Goal: Task Accomplishment & Management: Complete application form

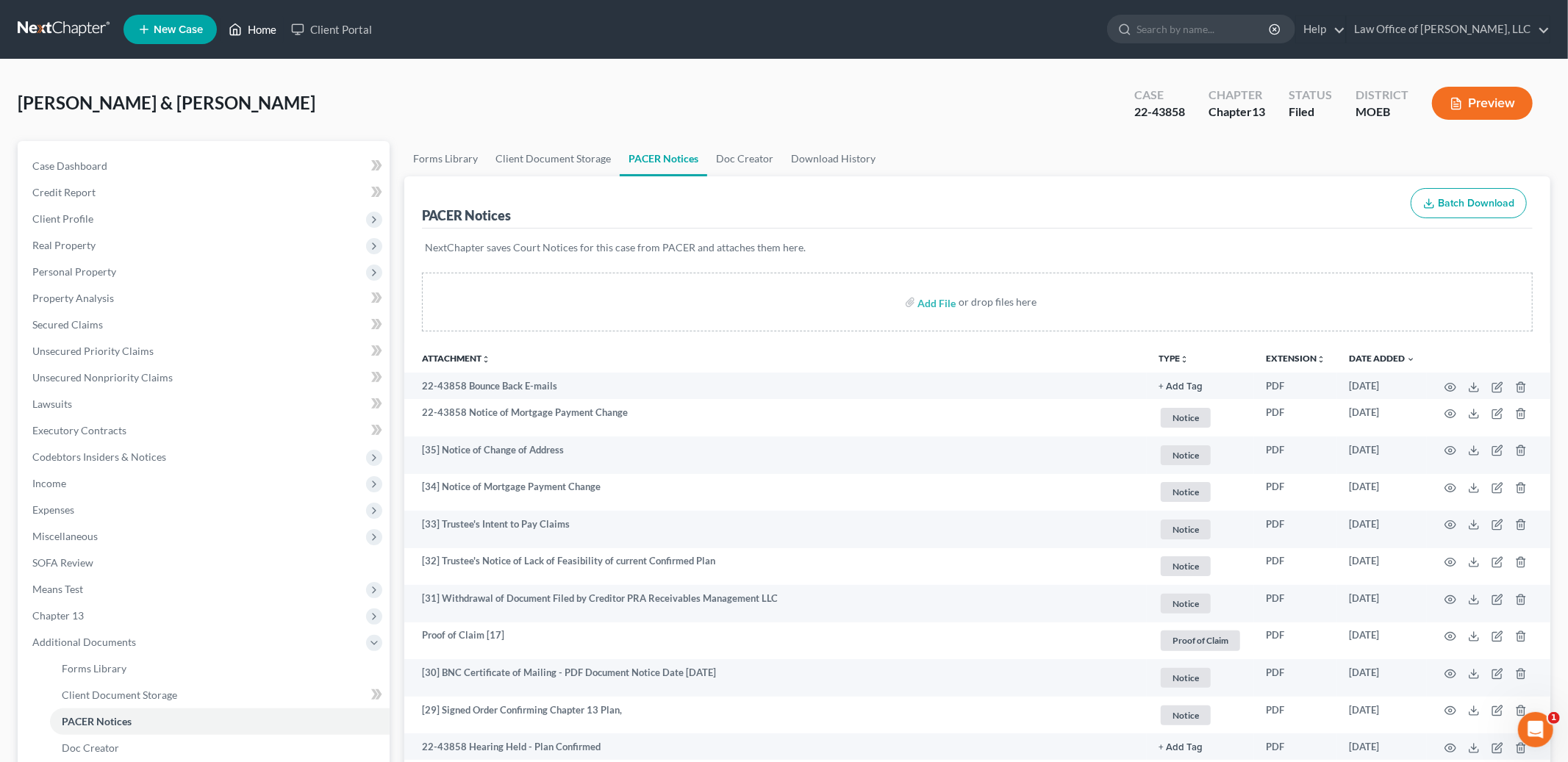
click at [273, 27] on link "Home" at bounding box center [253, 29] width 63 height 26
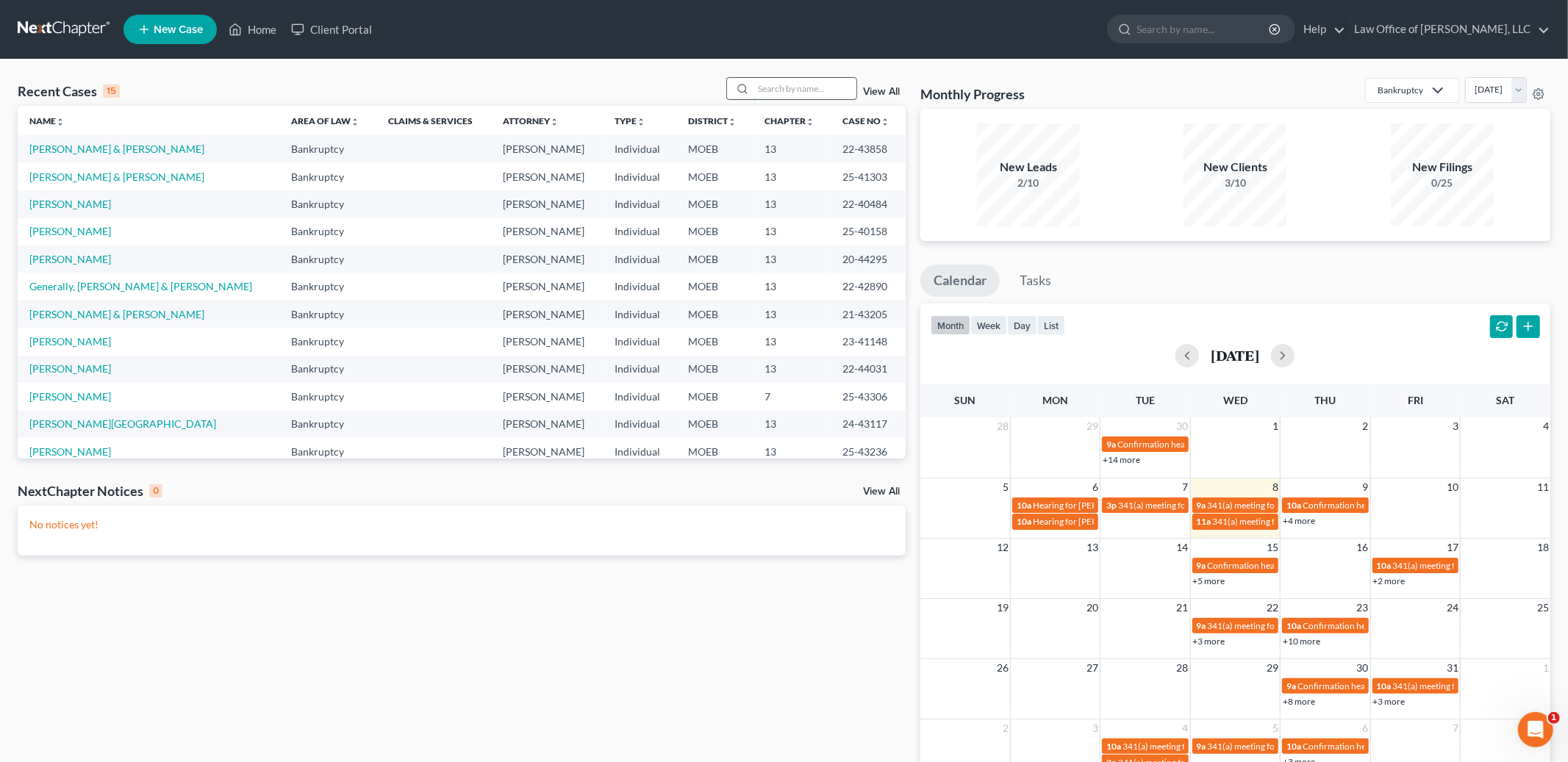
click at [759, 90] on input "search" at bounding box center [805, 88] width 103 height 22
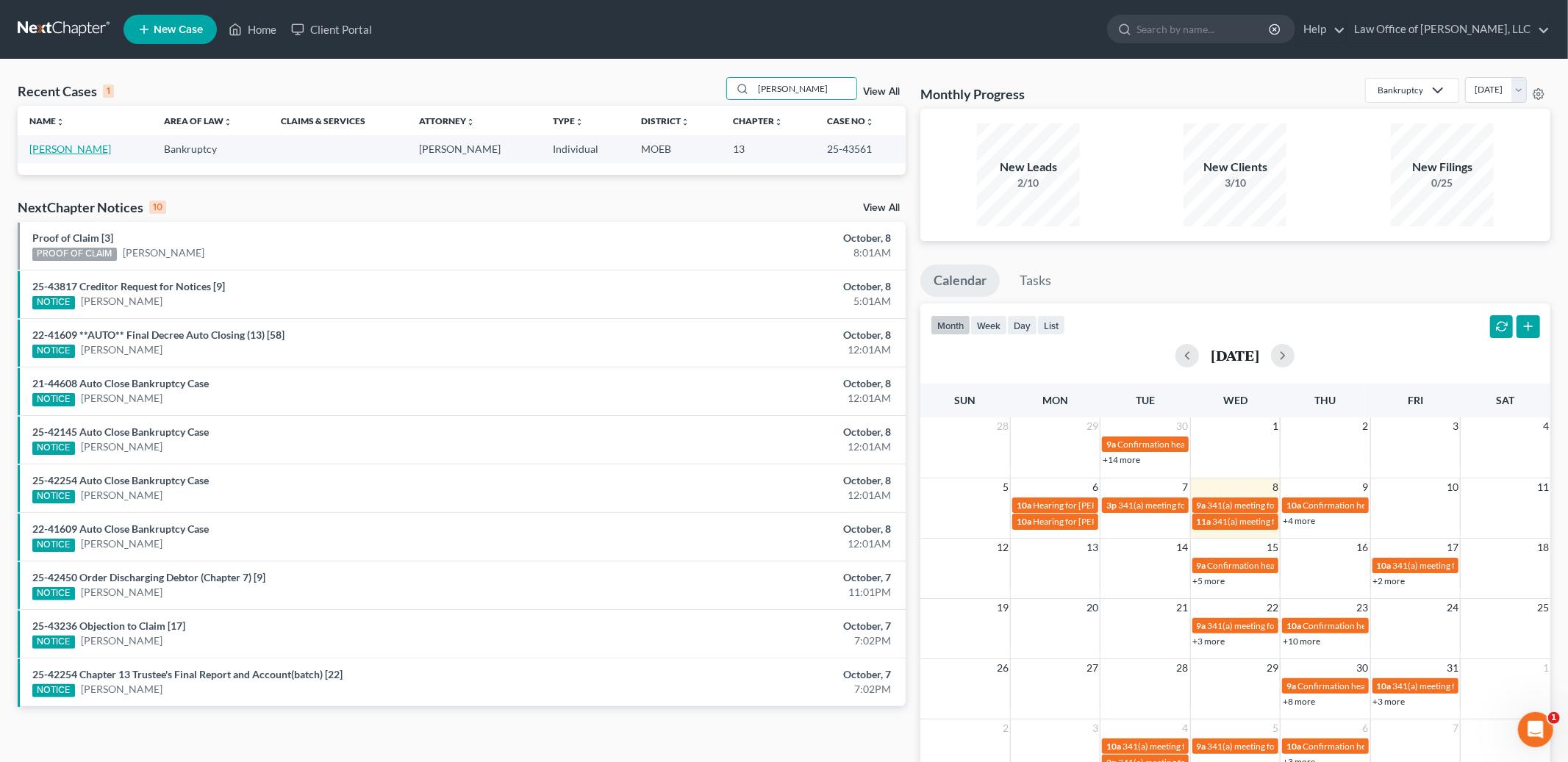
type input "[PERSON_NAME]"
click at [80, 152] on link "[PERSON_NAME]" at bounding box center [70, 149] width 81 height 13
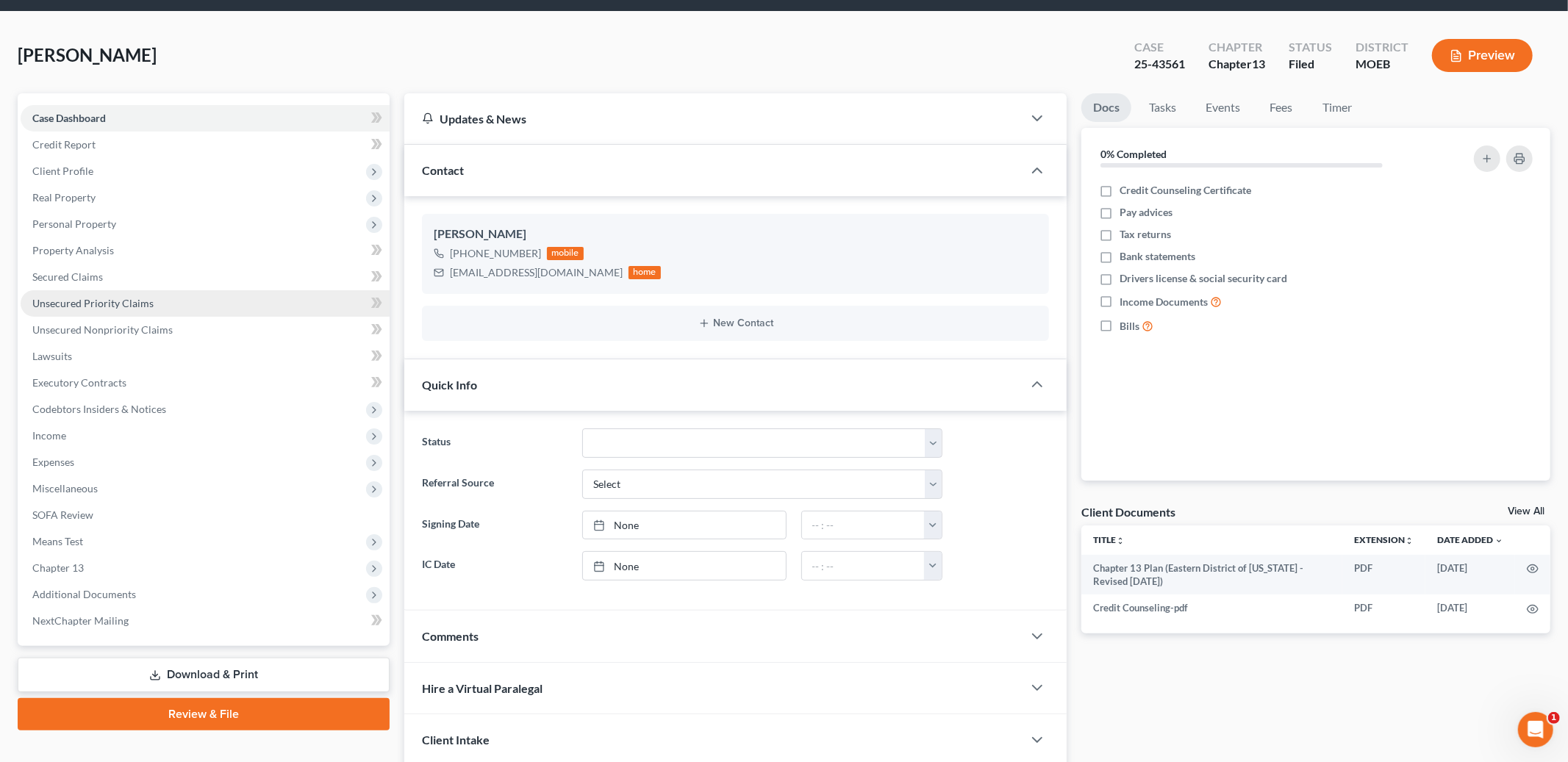
scroll to position [159, 0]
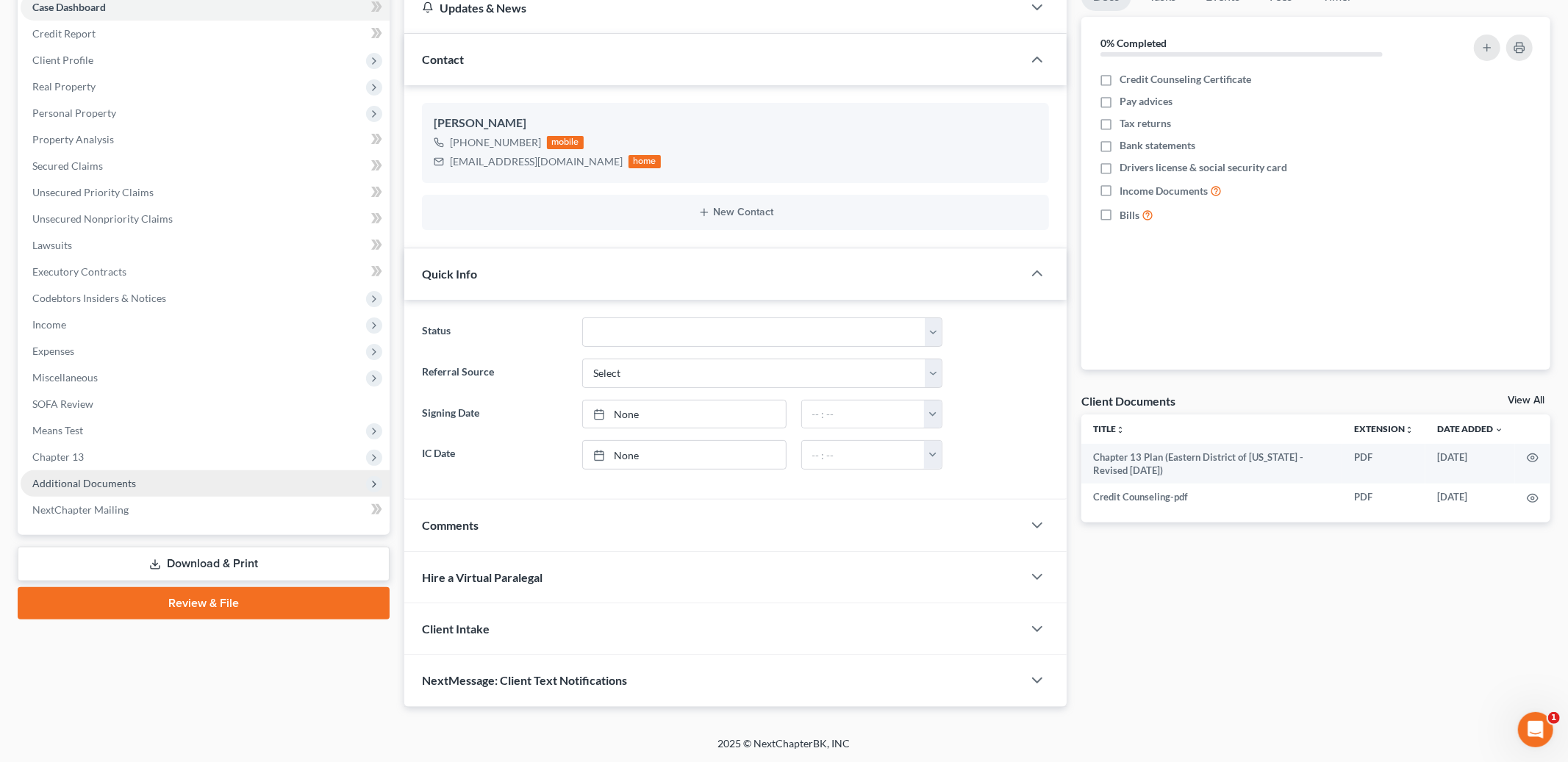
click at [88, 481] on span "Additional Documents" at bounding box center [84, 483] width 104 height 13
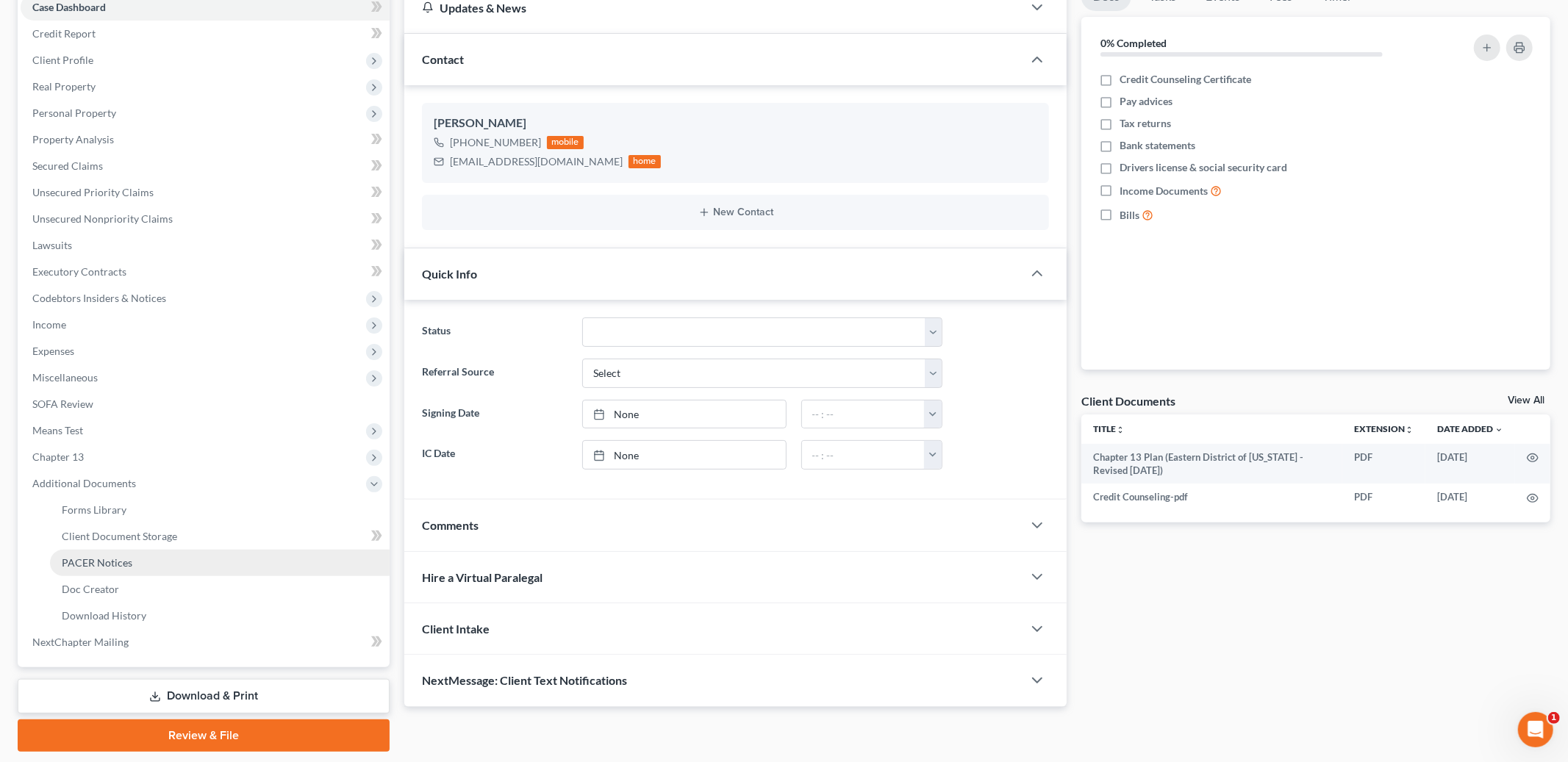
click at [84, 565] on span "PACER Notices" at bounding box center [97, 563] width 70 height 13
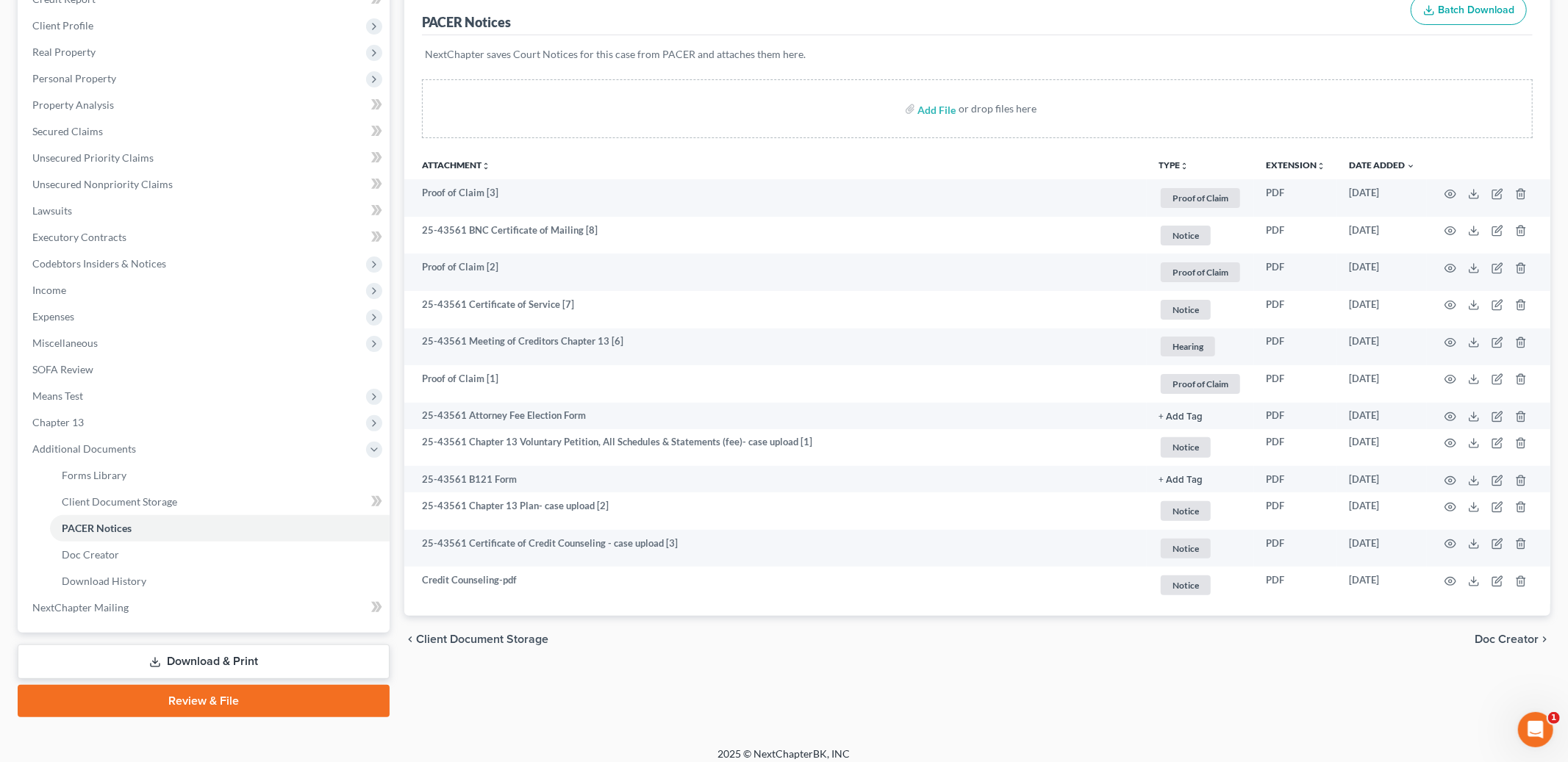
scroll to position [202, 0]
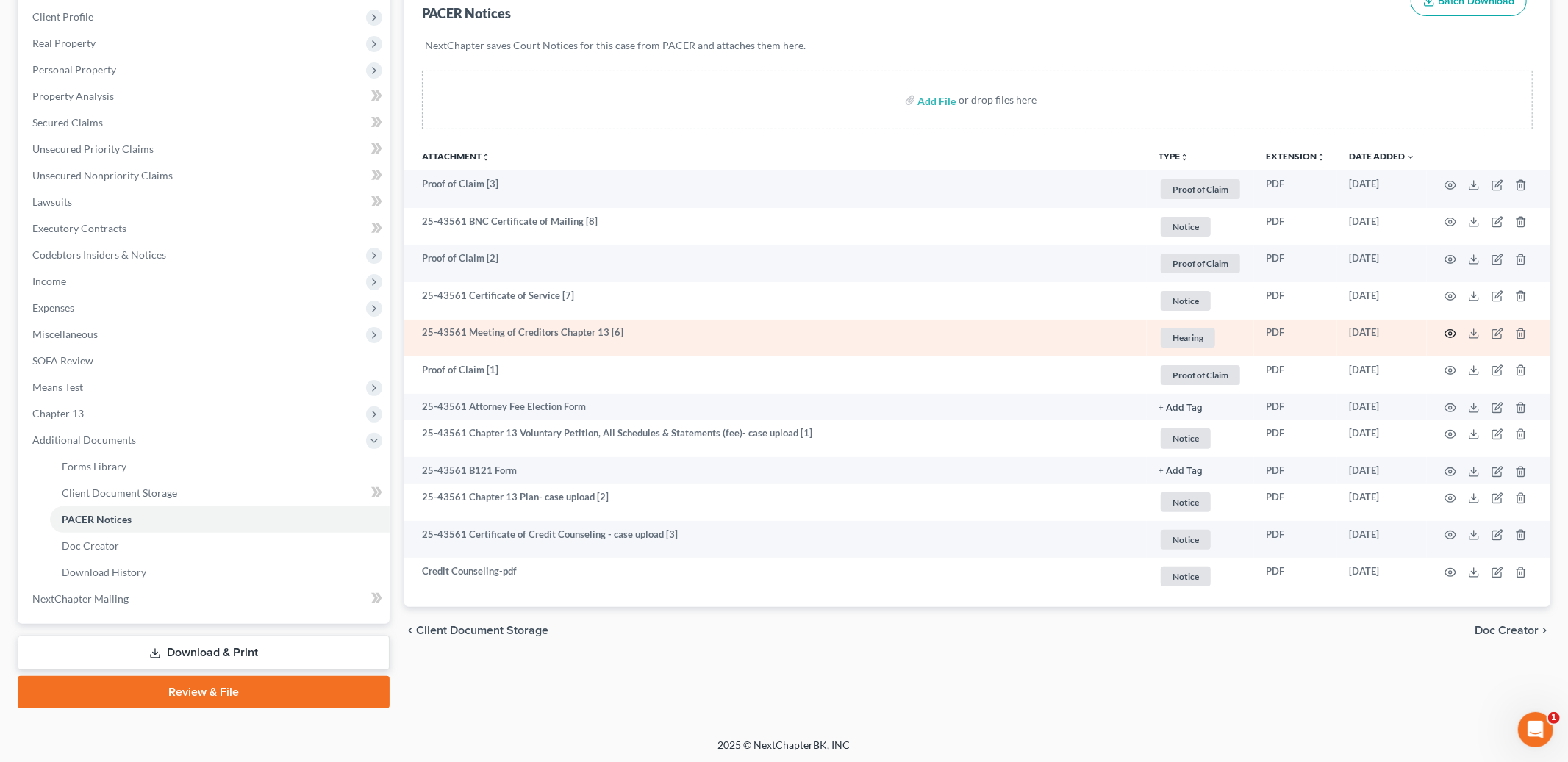
click at [1449, 338] on icon "button" at bounding box center [1451, 334] width 12 height 12
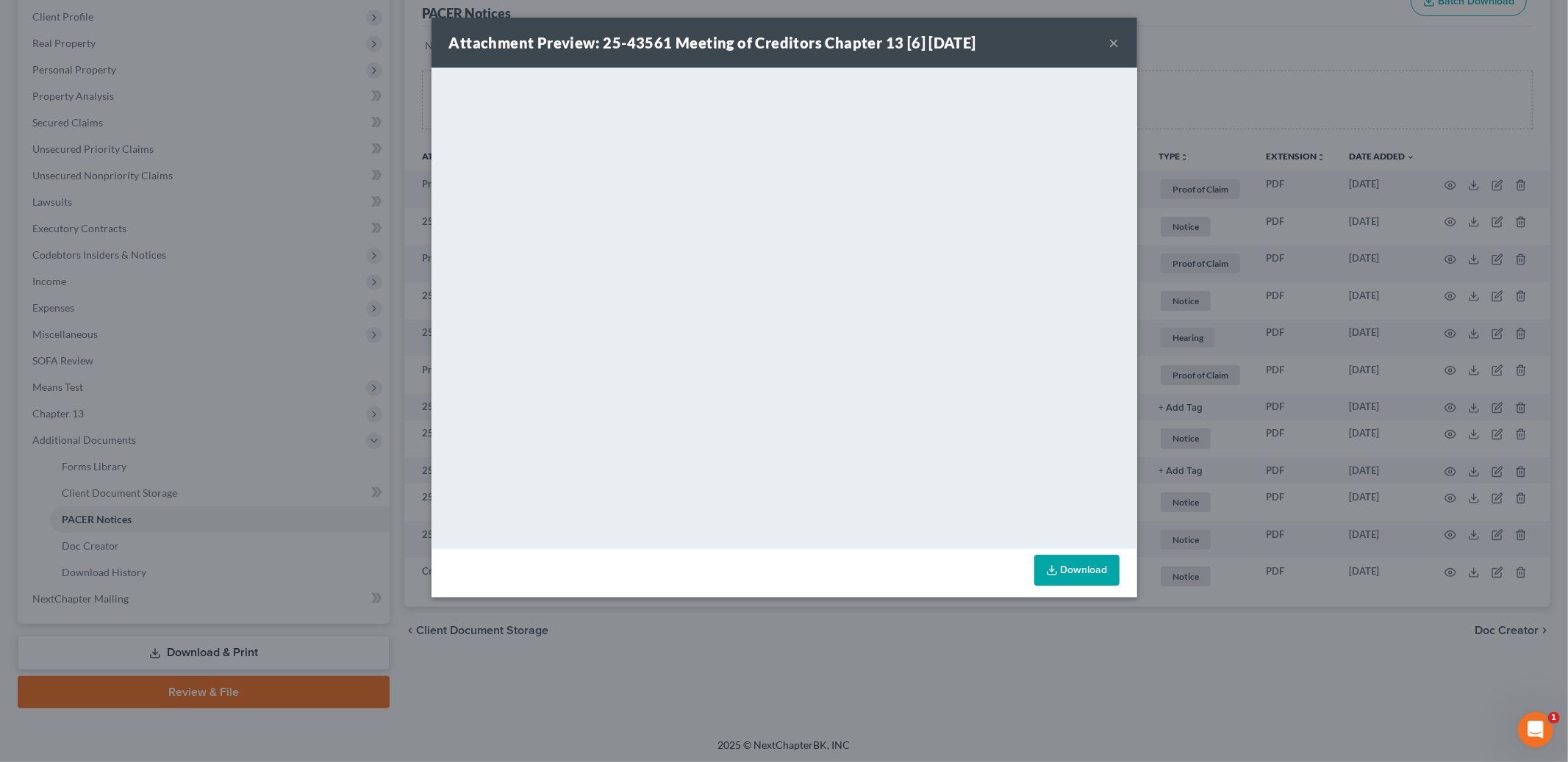
click at [1112, 37] on button "×" at bounding box center [1115, 43] width 10 height 18
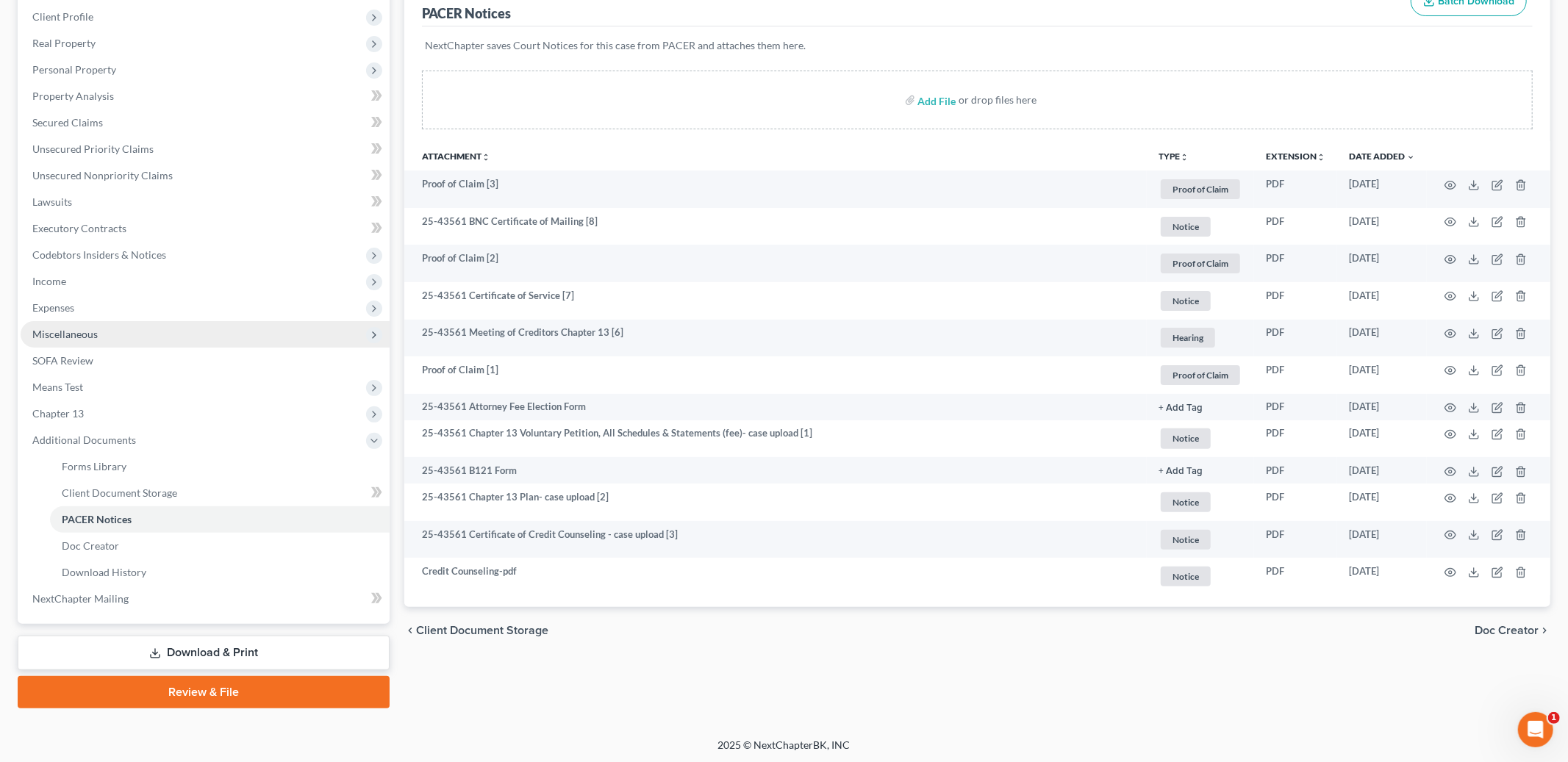
scroll to position [0, 0]
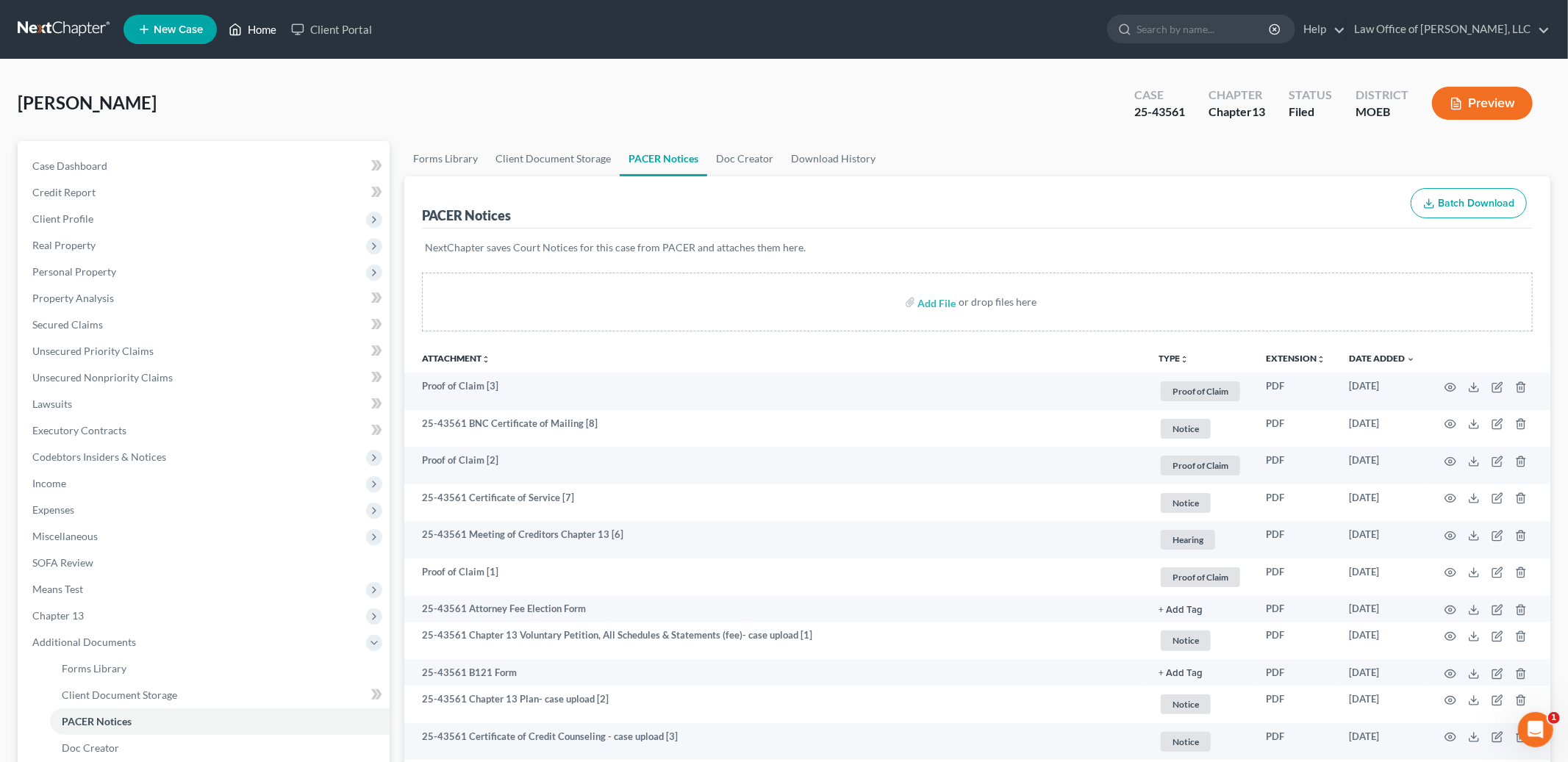
click at [253, 22] on link "Home" at bounding box center [253, 29] width 63 height 26
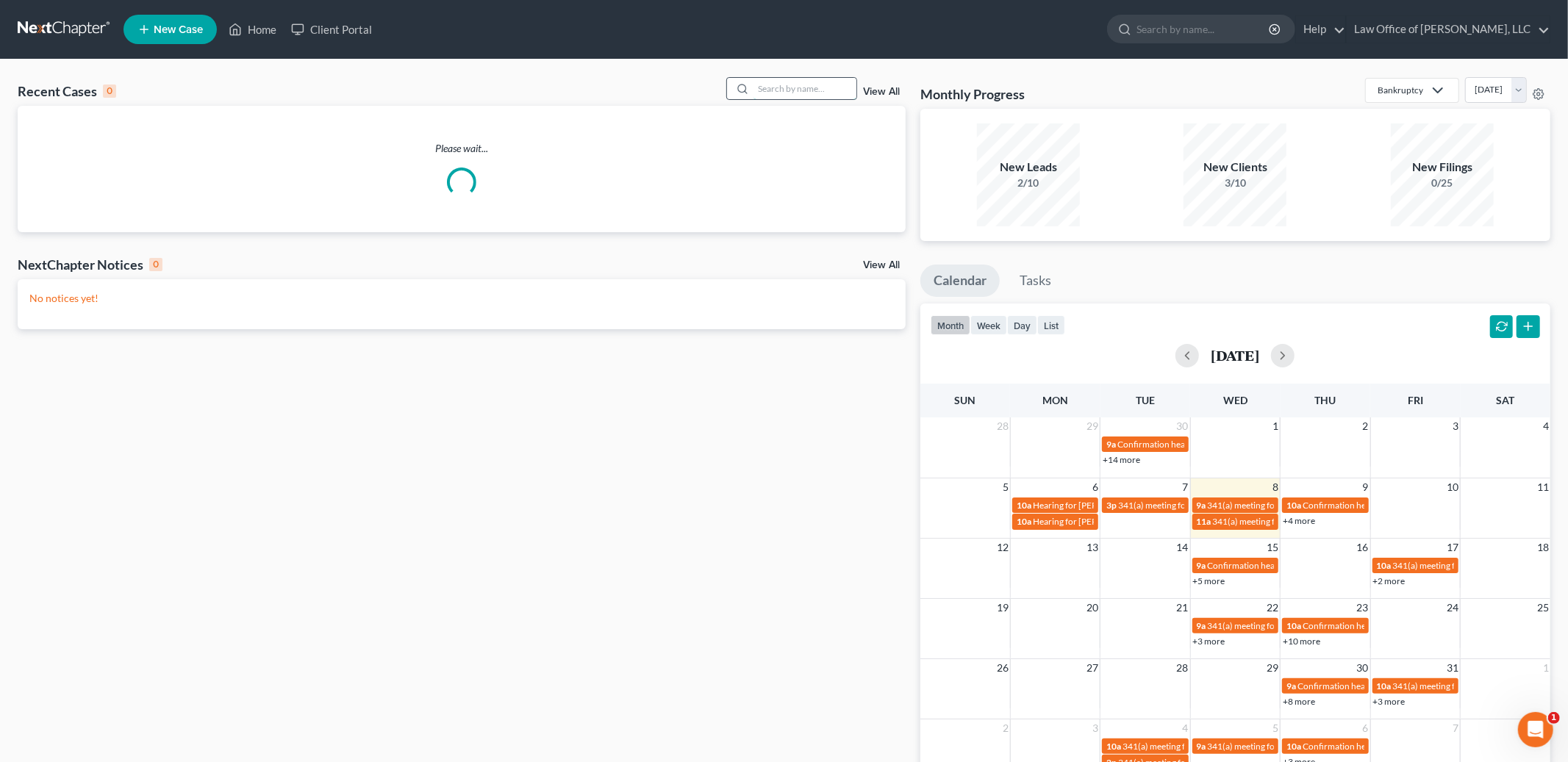
click at [771, 96] on input "search" at bounding box center [805, 88] width 103 height 22
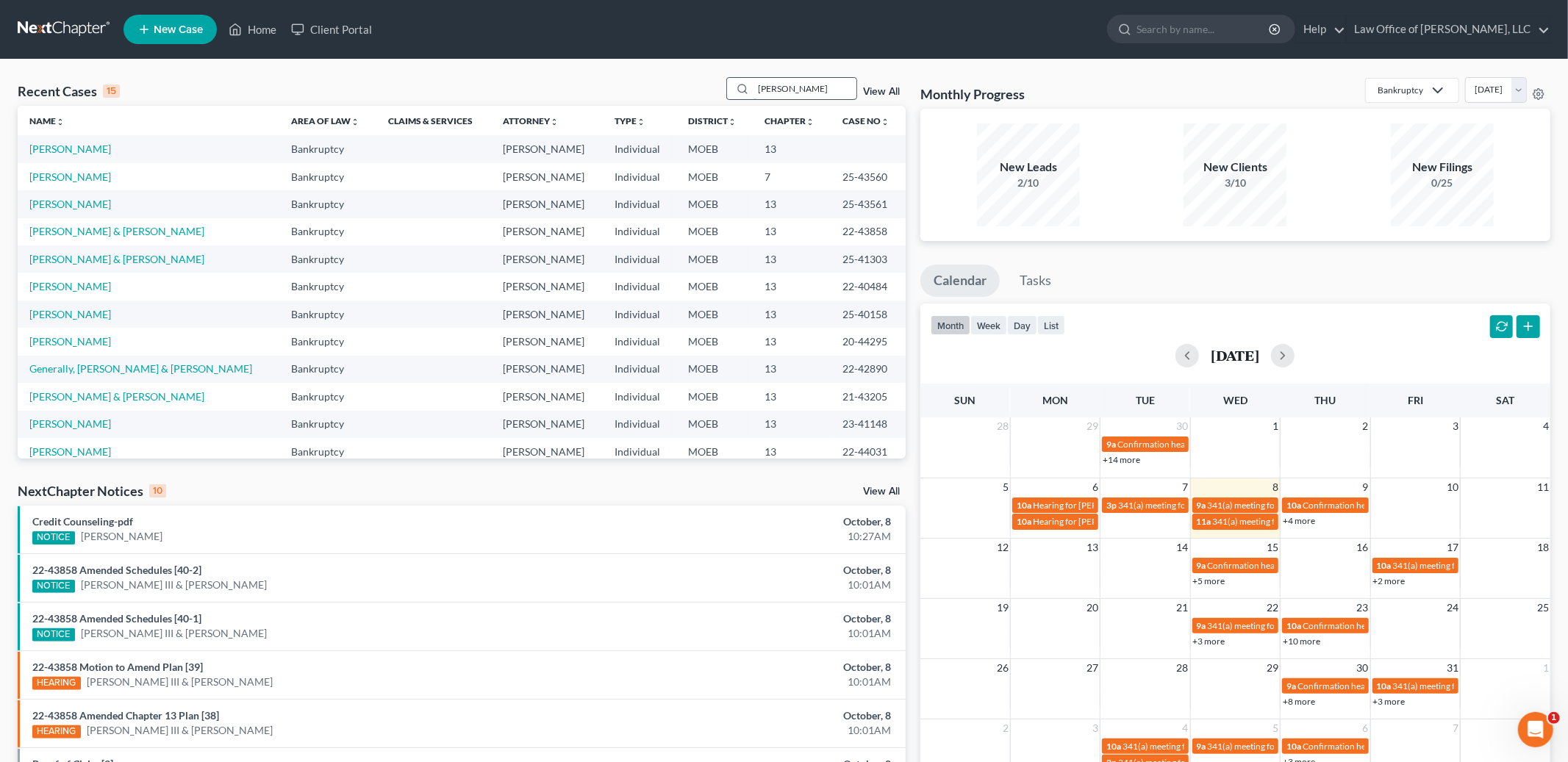
type input "[PERSON_NAME]"
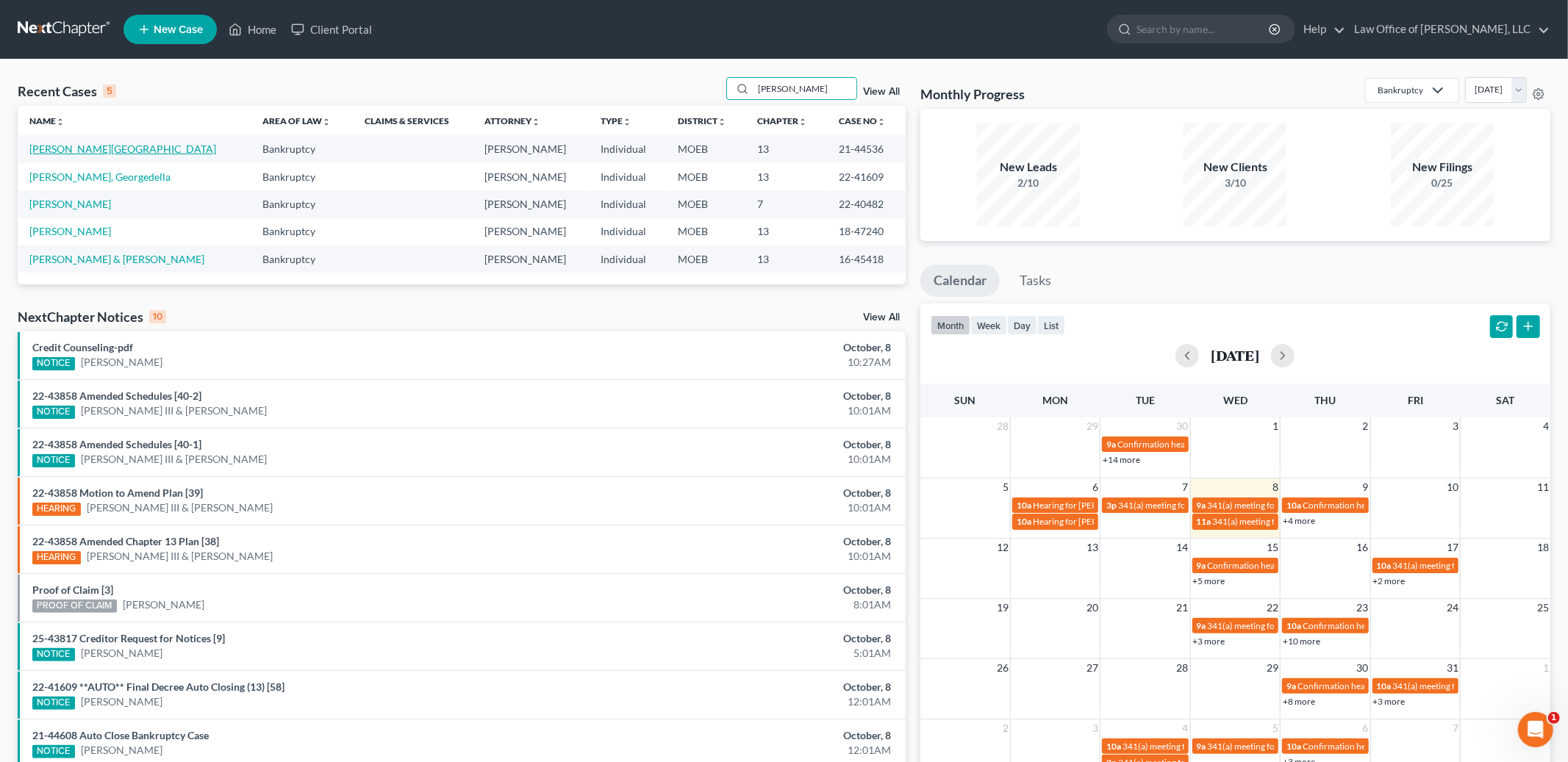
click at [61, 150] on link "[PERSON_NAME][GEOGRAPHIC_DATA]" at bounding box center [123, 149] width 187 height 13
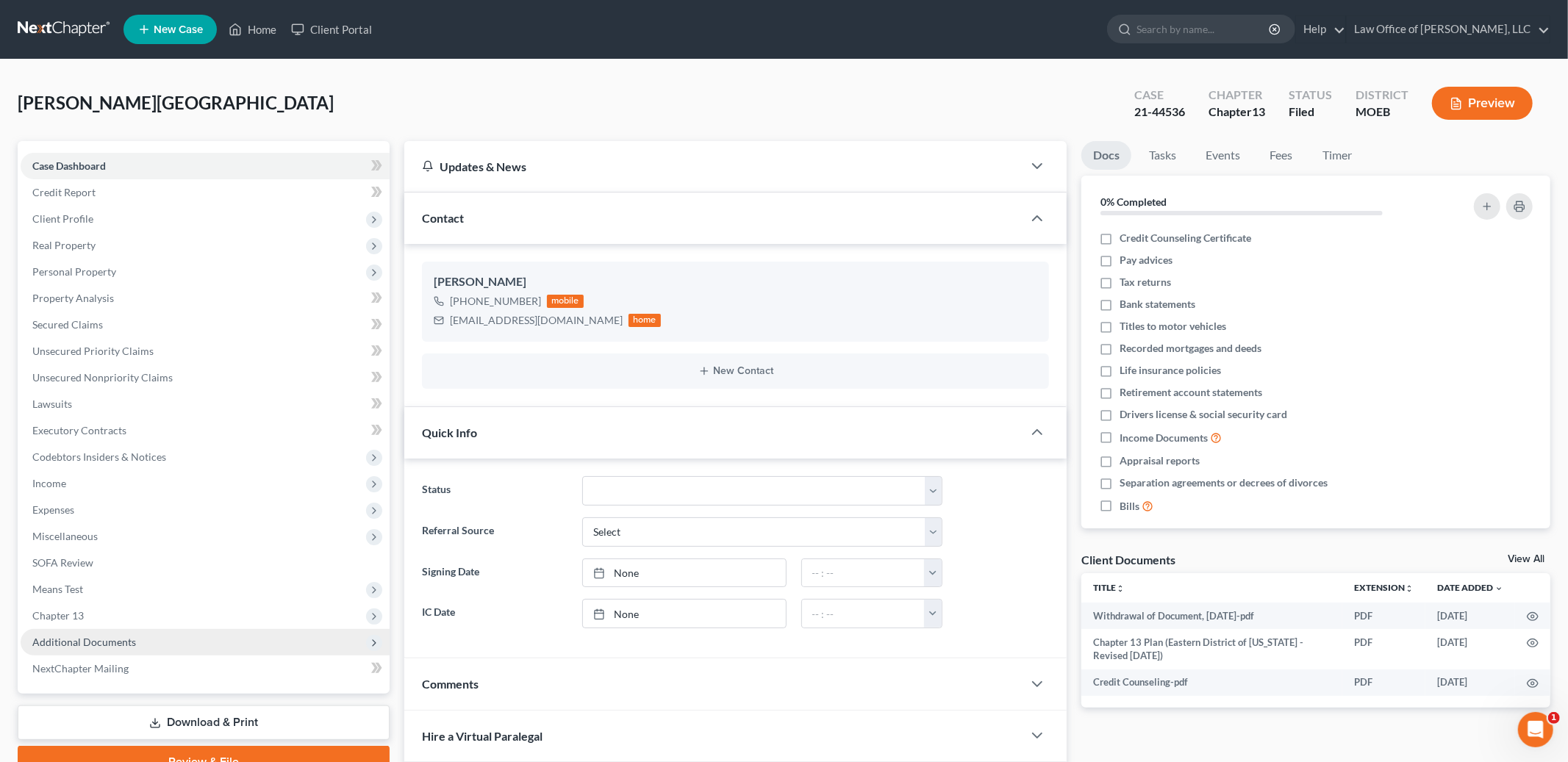
click at [95, 641] on span "Additional Documents" at bounding box center [84, 642] width 104 height 13
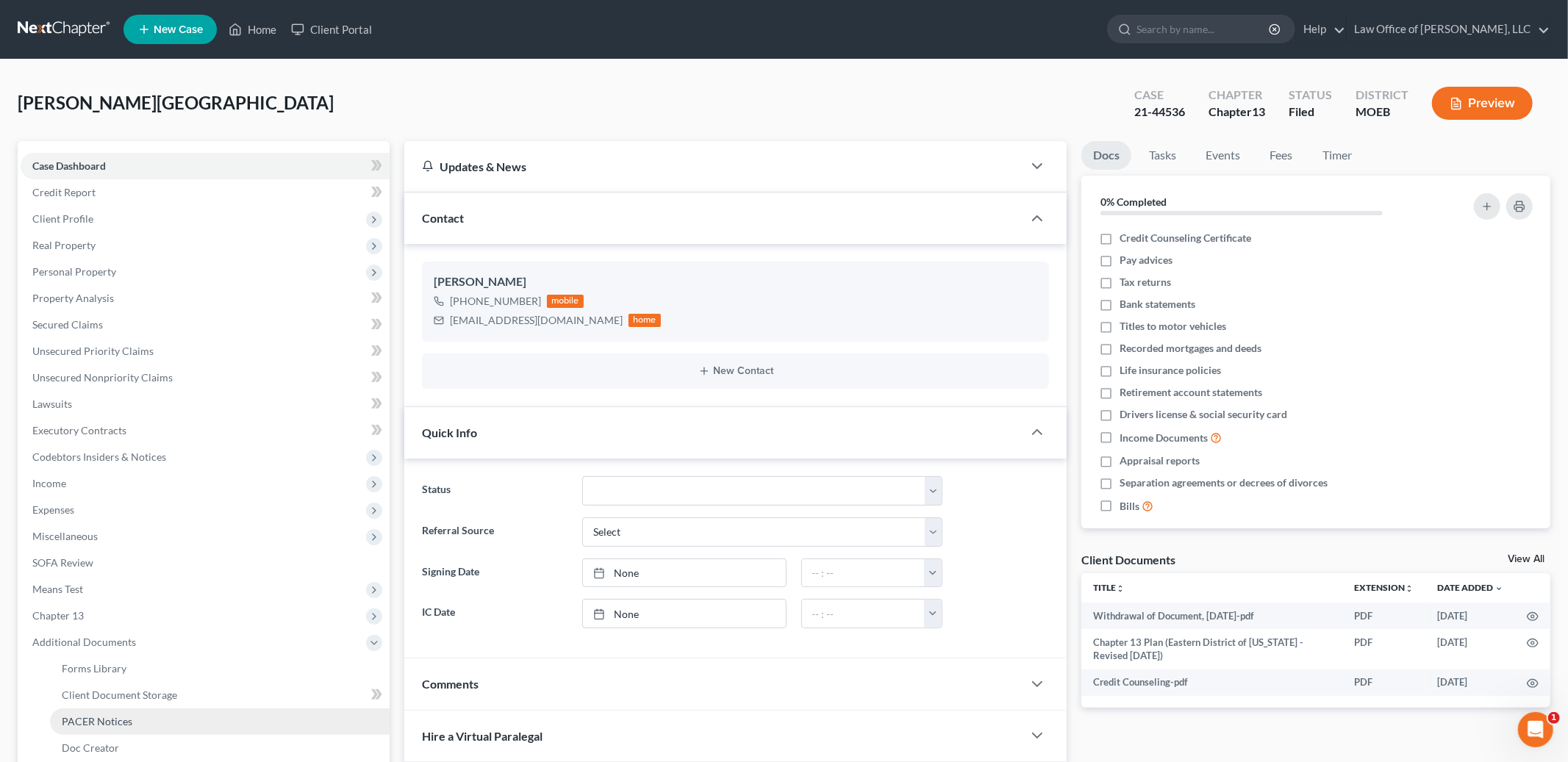
click at [101, 715] on span "PACER Notices" at bounding box center [97, 721] width 70 height 13
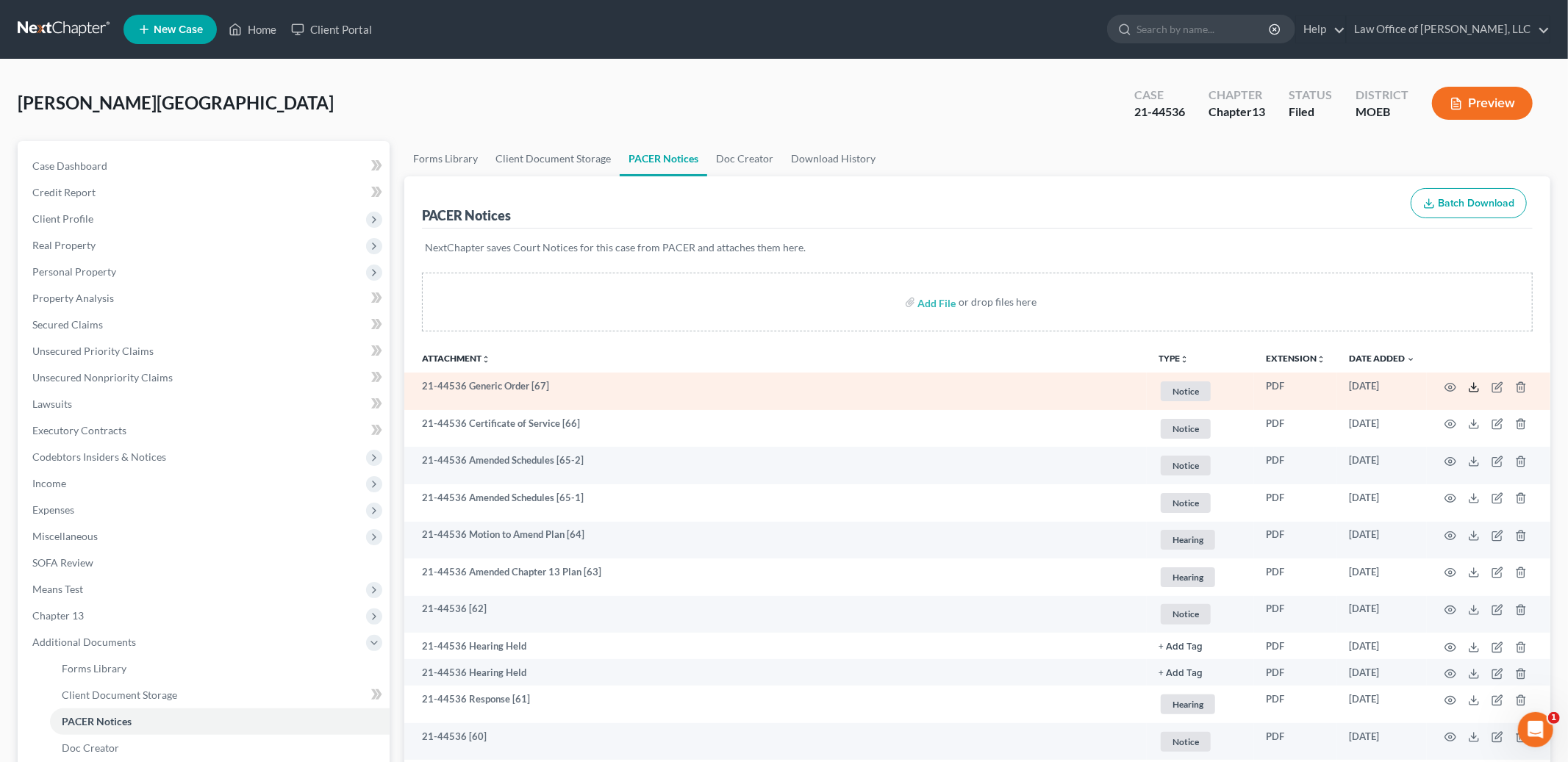
click at [1471, 389] on icon at bounding box center [1475, 388] width 12 height 12
click at [1474, 392] on icon at bounding box center [1475, 388] width 12 height 12
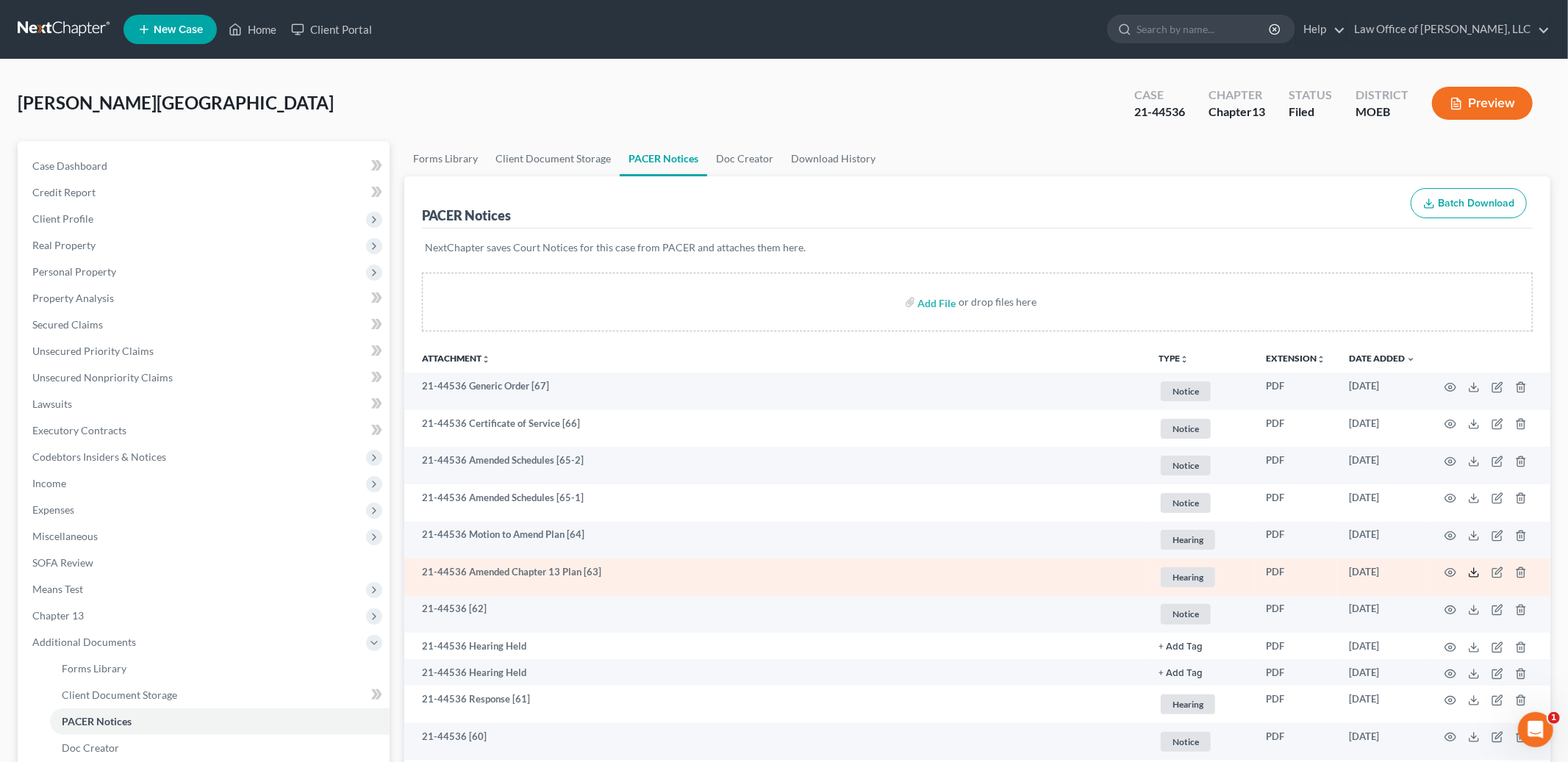
click at [1470, 572] on icon at bounding box center [1475, 573] width 12 height 12
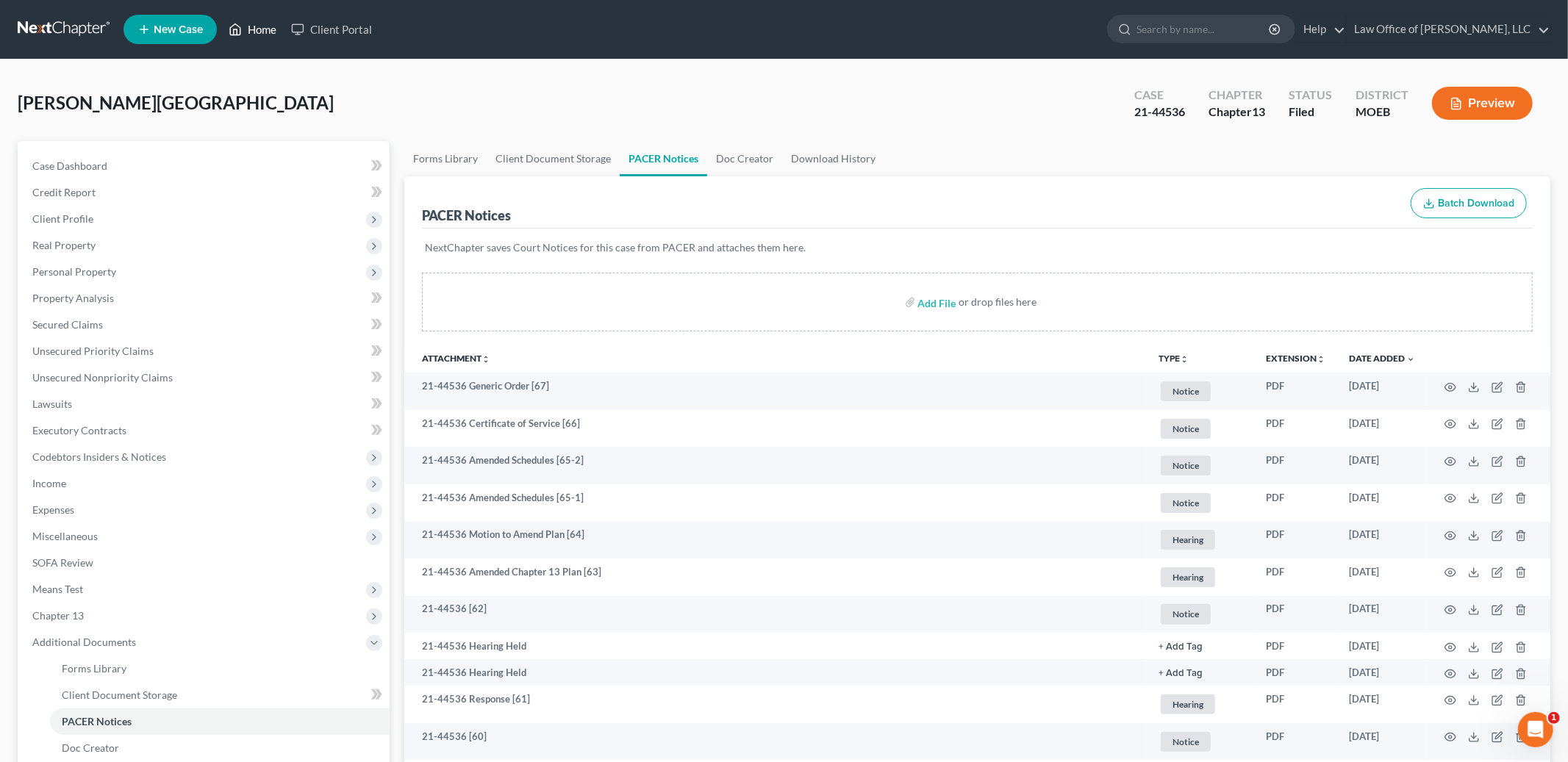
click at [257, 34] on link "Home" at bounding box center [253, 29] width 63 height 26
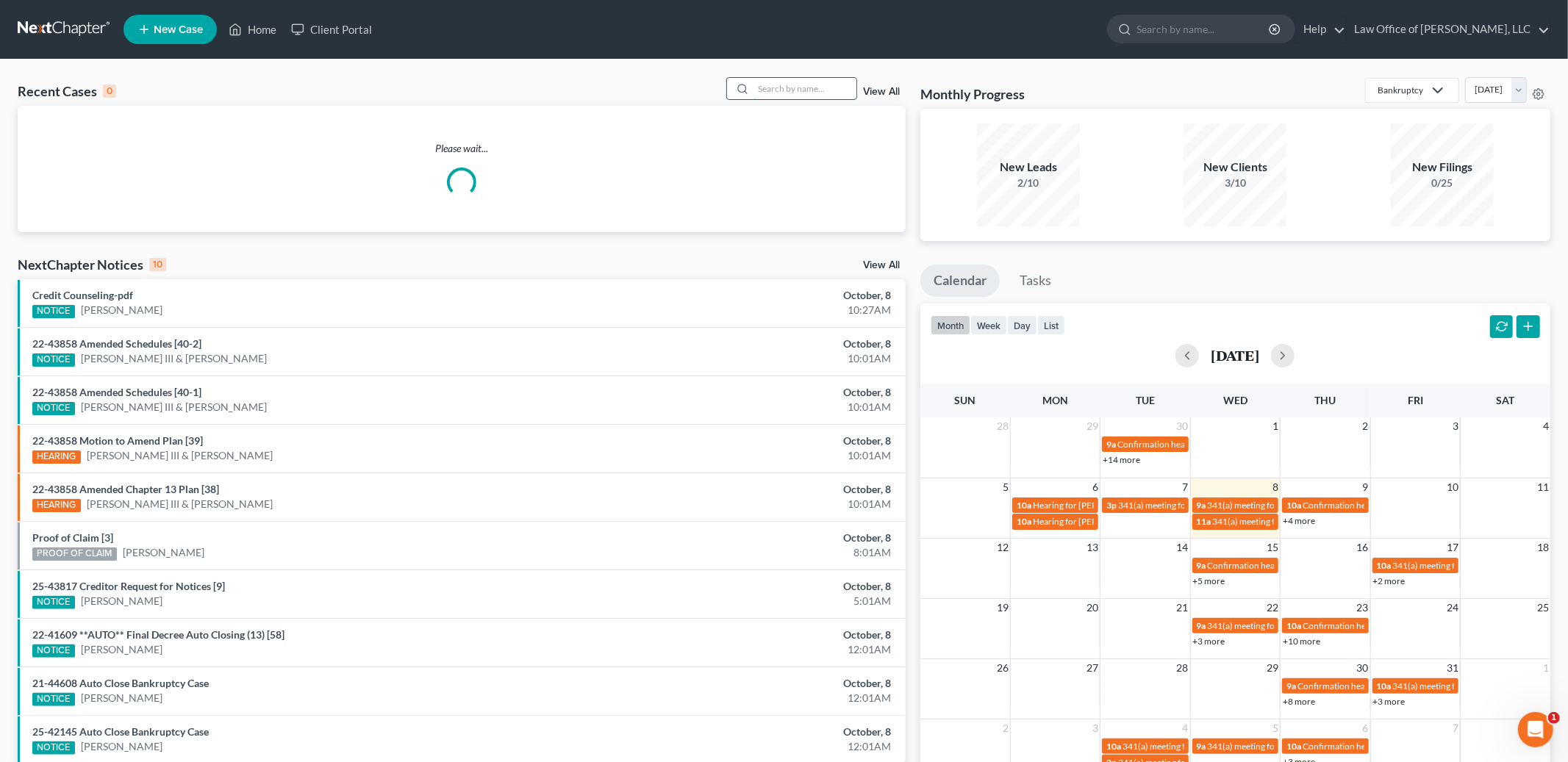
click at [802, 90] on input "search" at bounding box center [805, 88] width 103 height 22
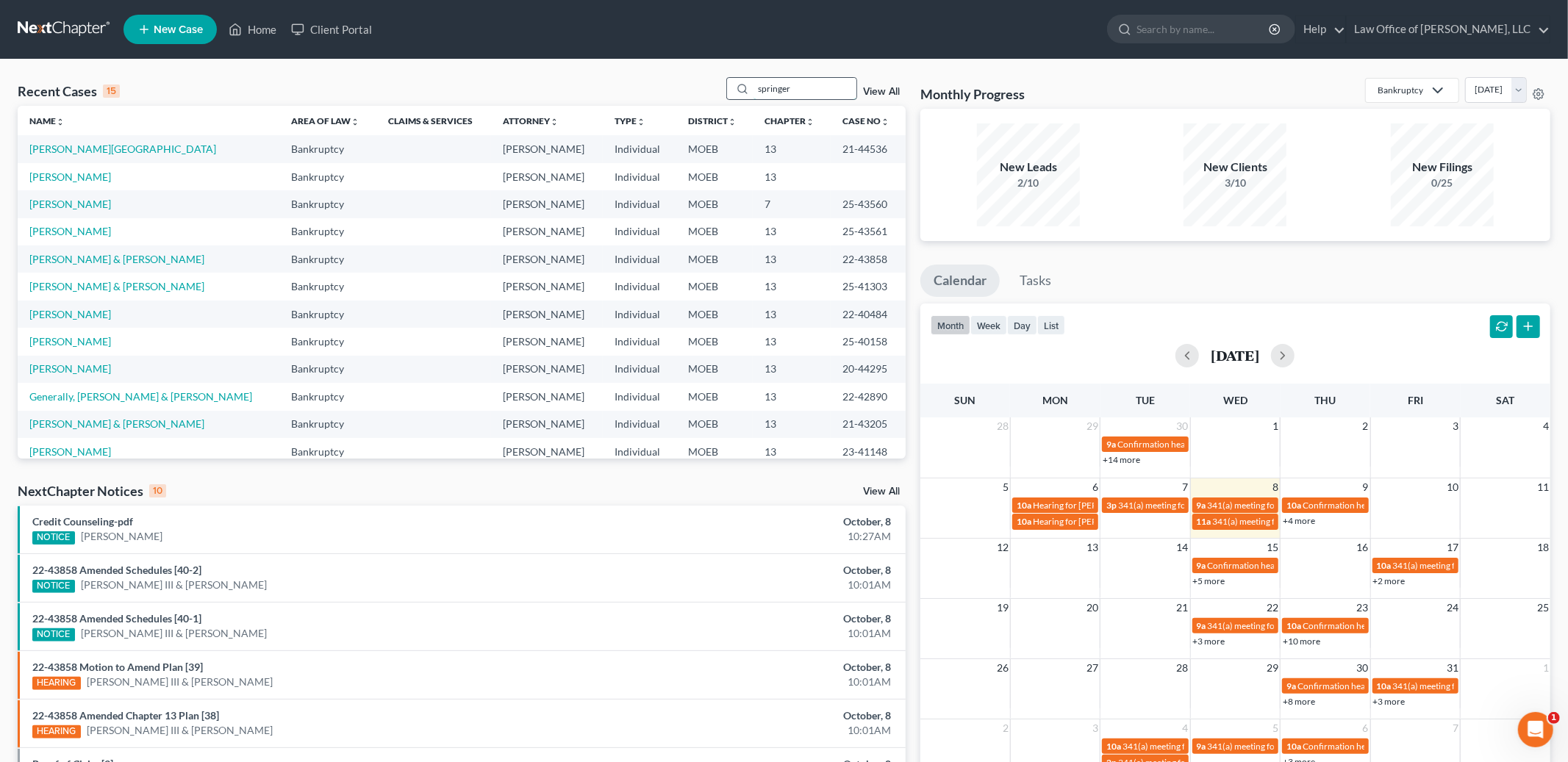
type input "springer"
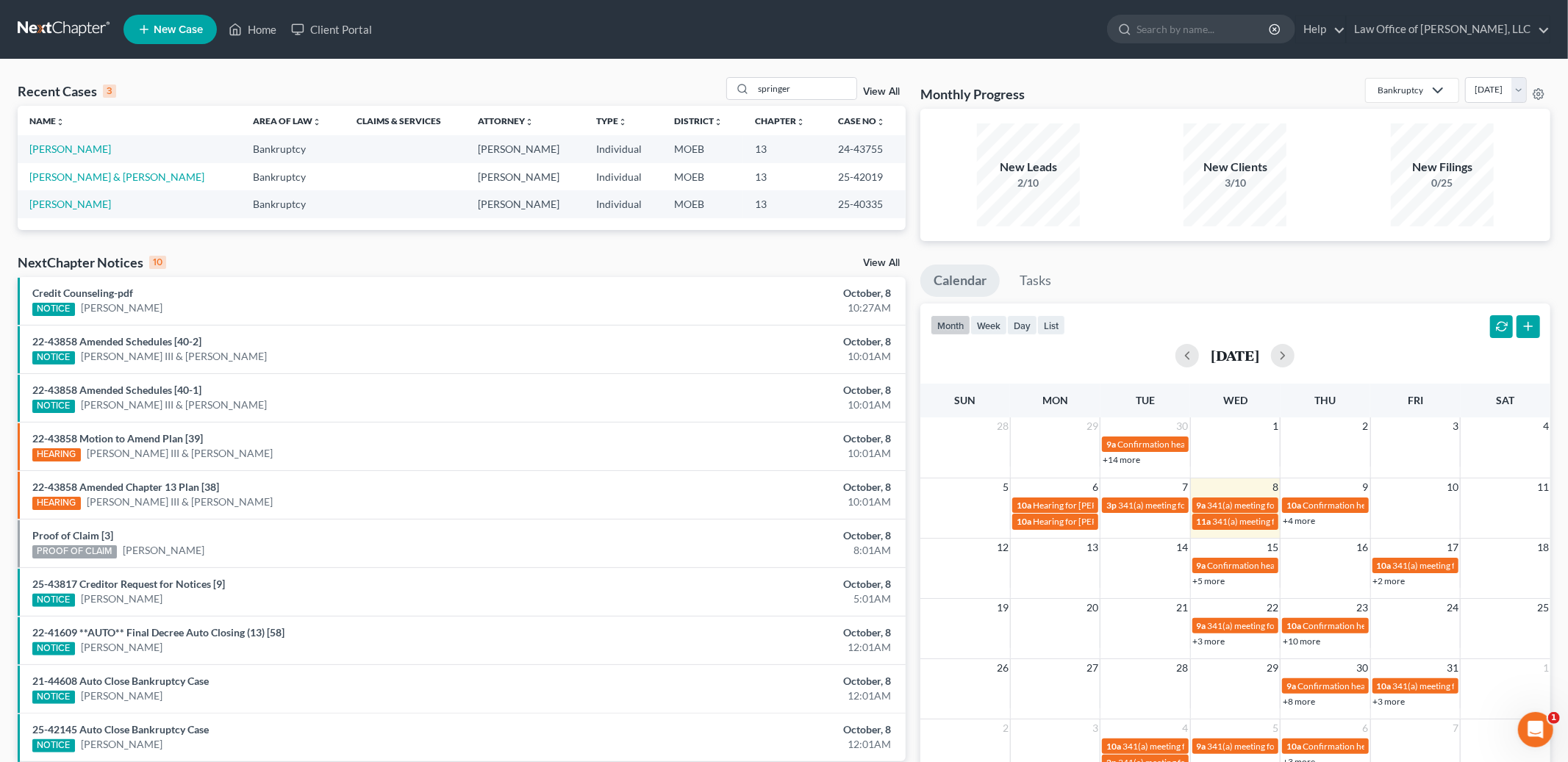
click at [57, 158] on td "[PERSON_NAME]" at bounding box center [129, 149] width 223 height 27
click at [57, 154] on link "[PERSON_NAME]" at bounding box center [70, 149] width 81 height 13
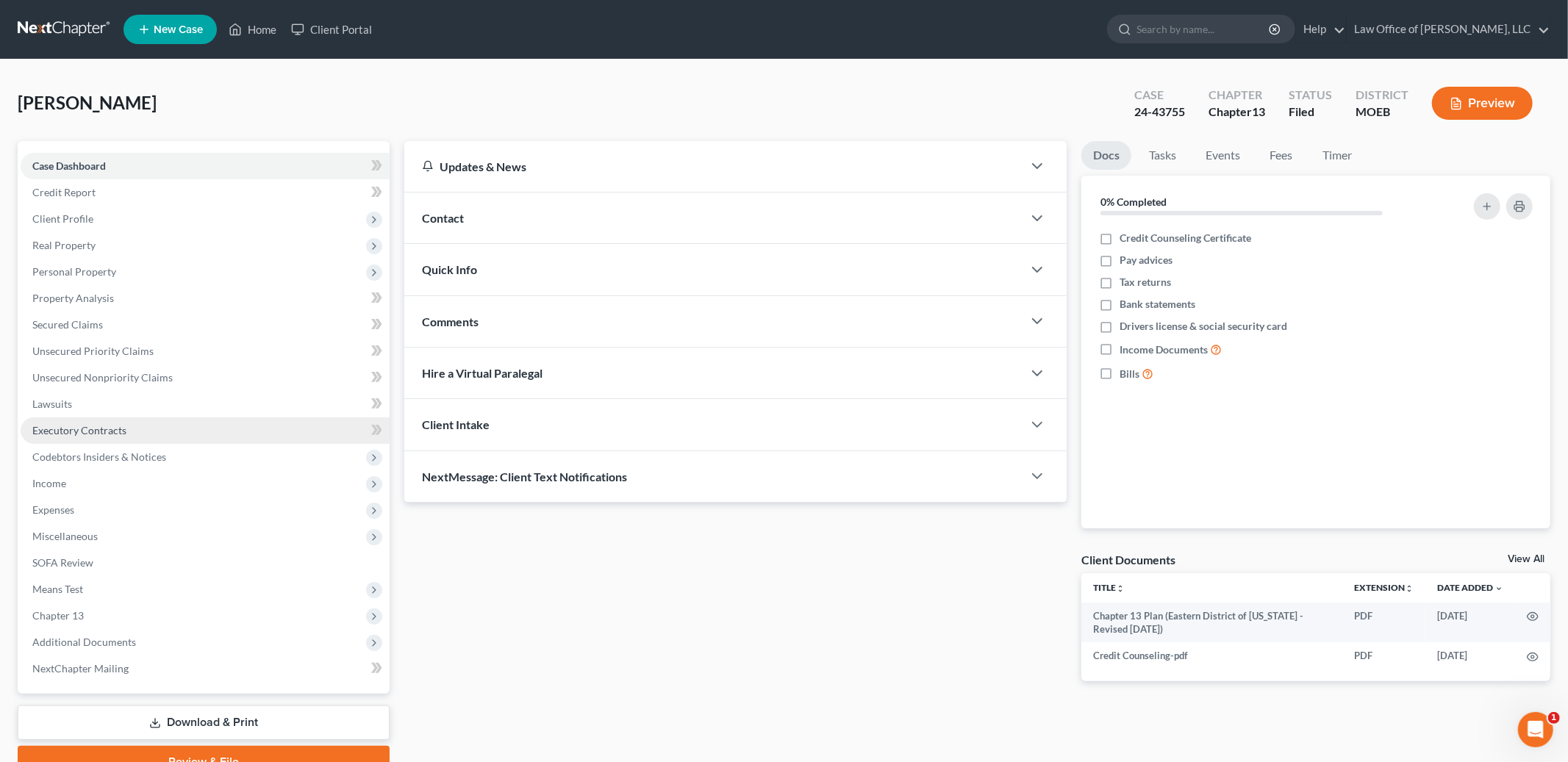
scroll to position [69, 0]
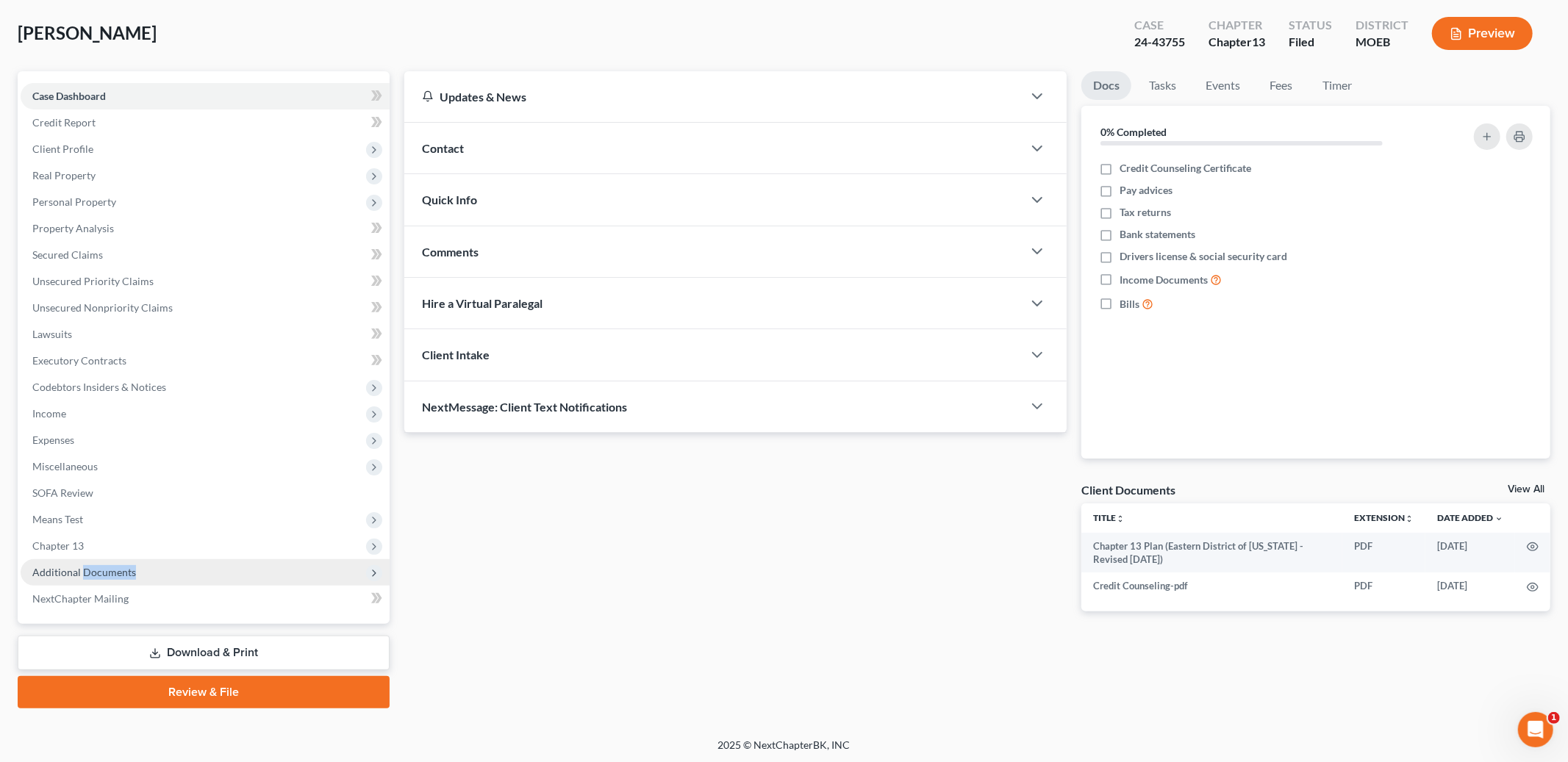
click at [84, 576] on span "Additional Documents" at bounding box center [206, 572] width 369 height 26
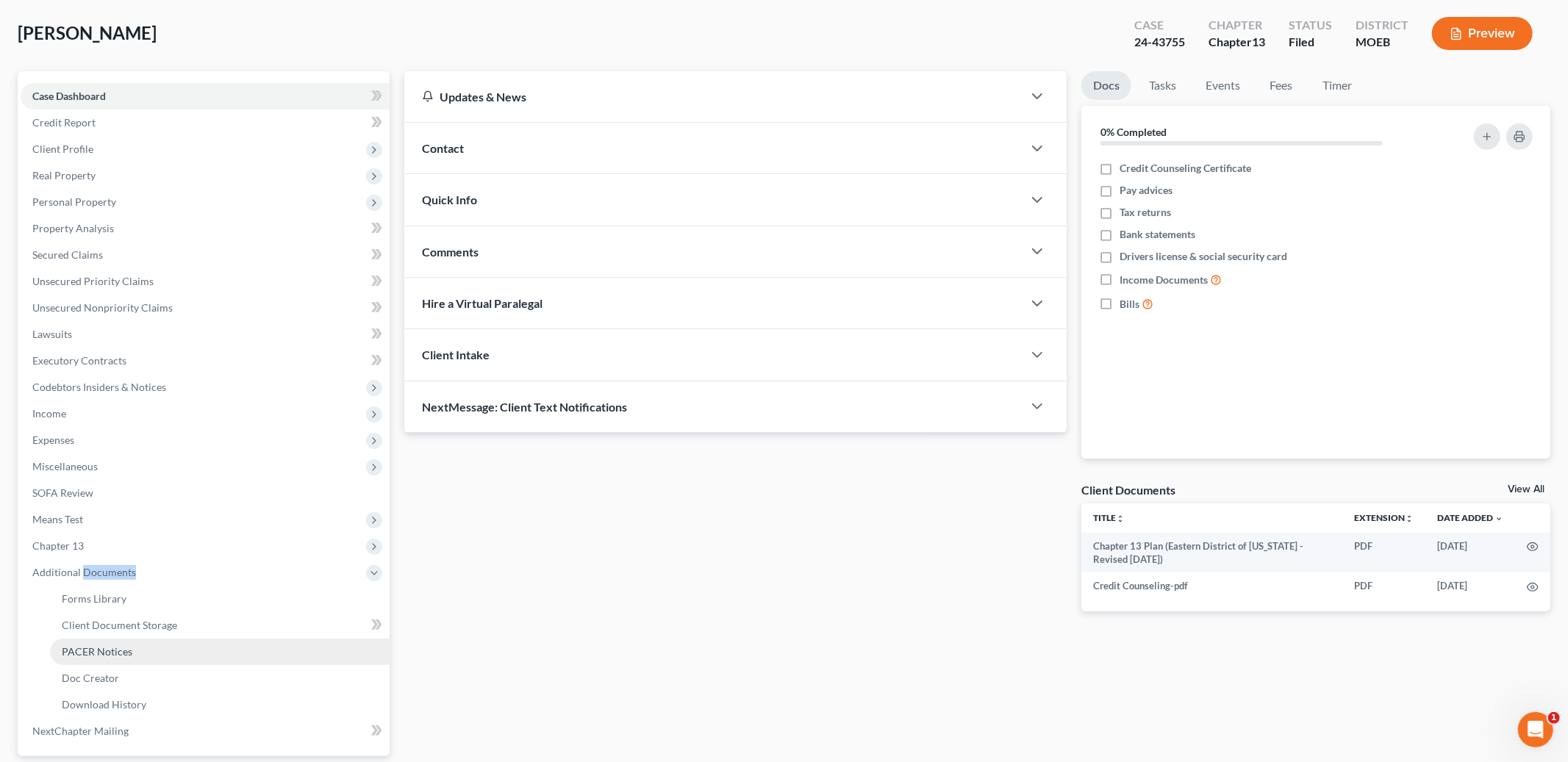
click at [108, 648] on span "PACER Notices" at bounding box center [97, 651] width 70 height 13
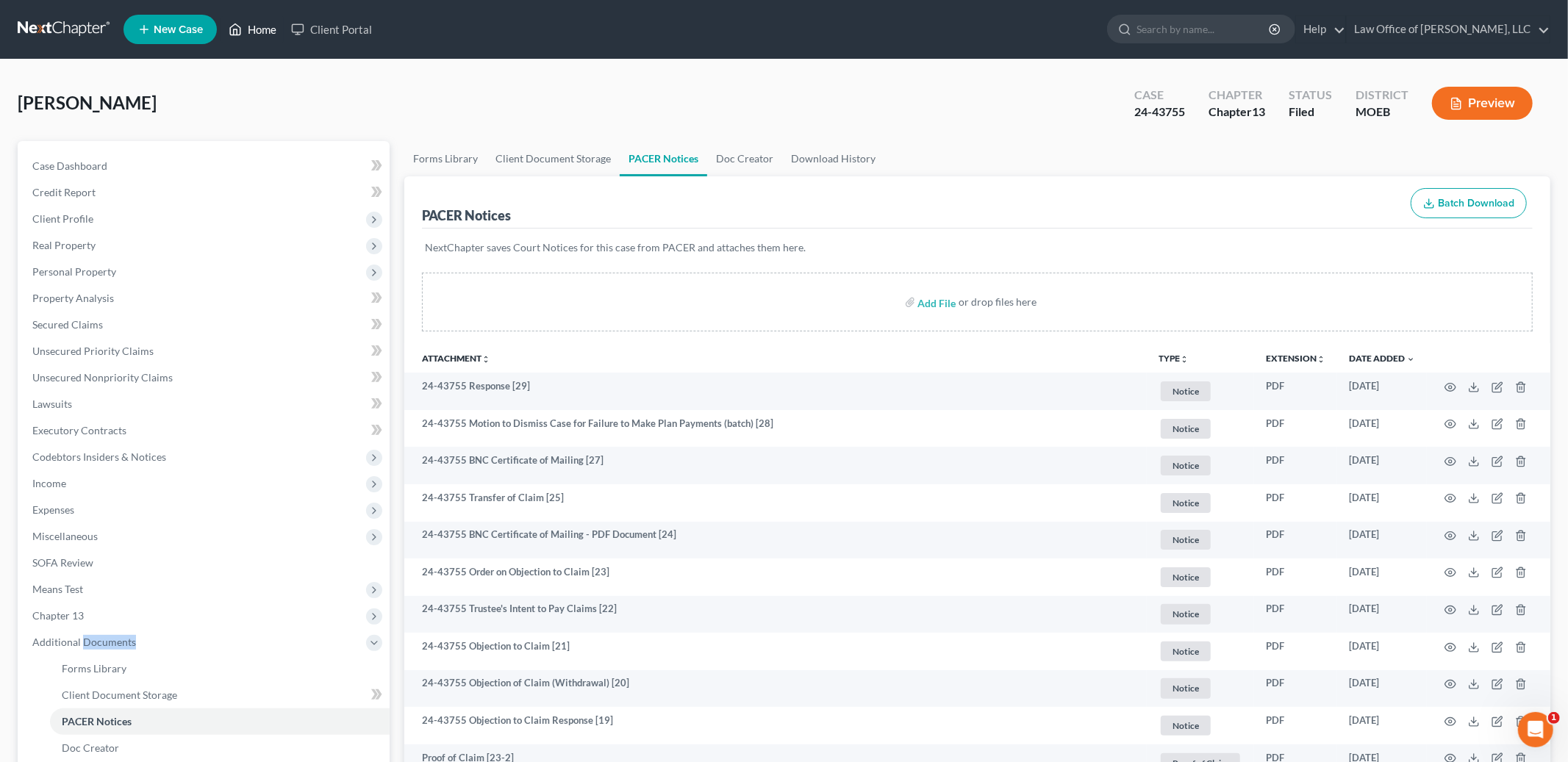
click at [264, 28] on link "Home" at bounding box center [253, 29] width 63 height 26
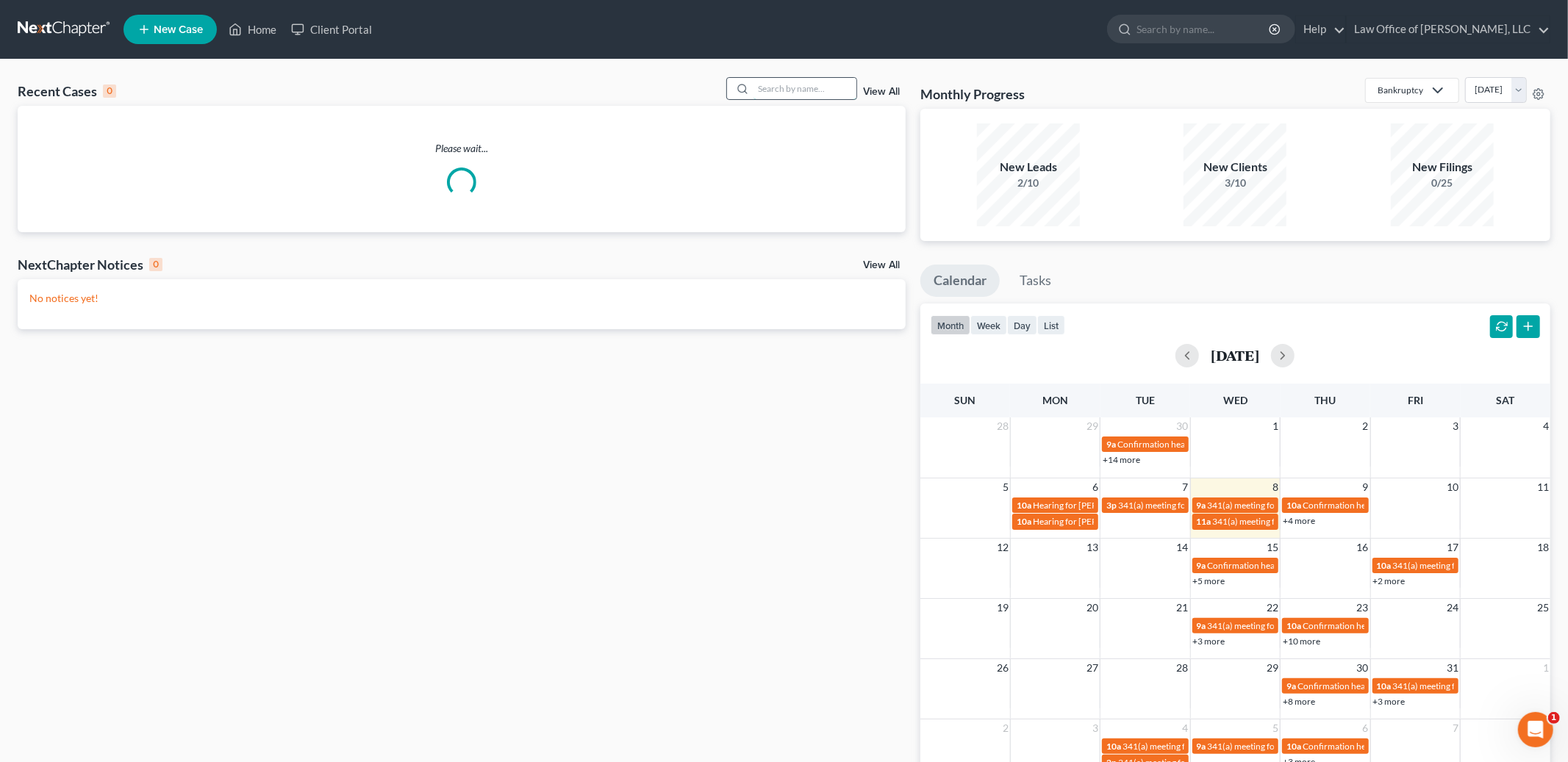
click at [788, 96] on input "search" at bounding box center [805, 88] width 103 height 22
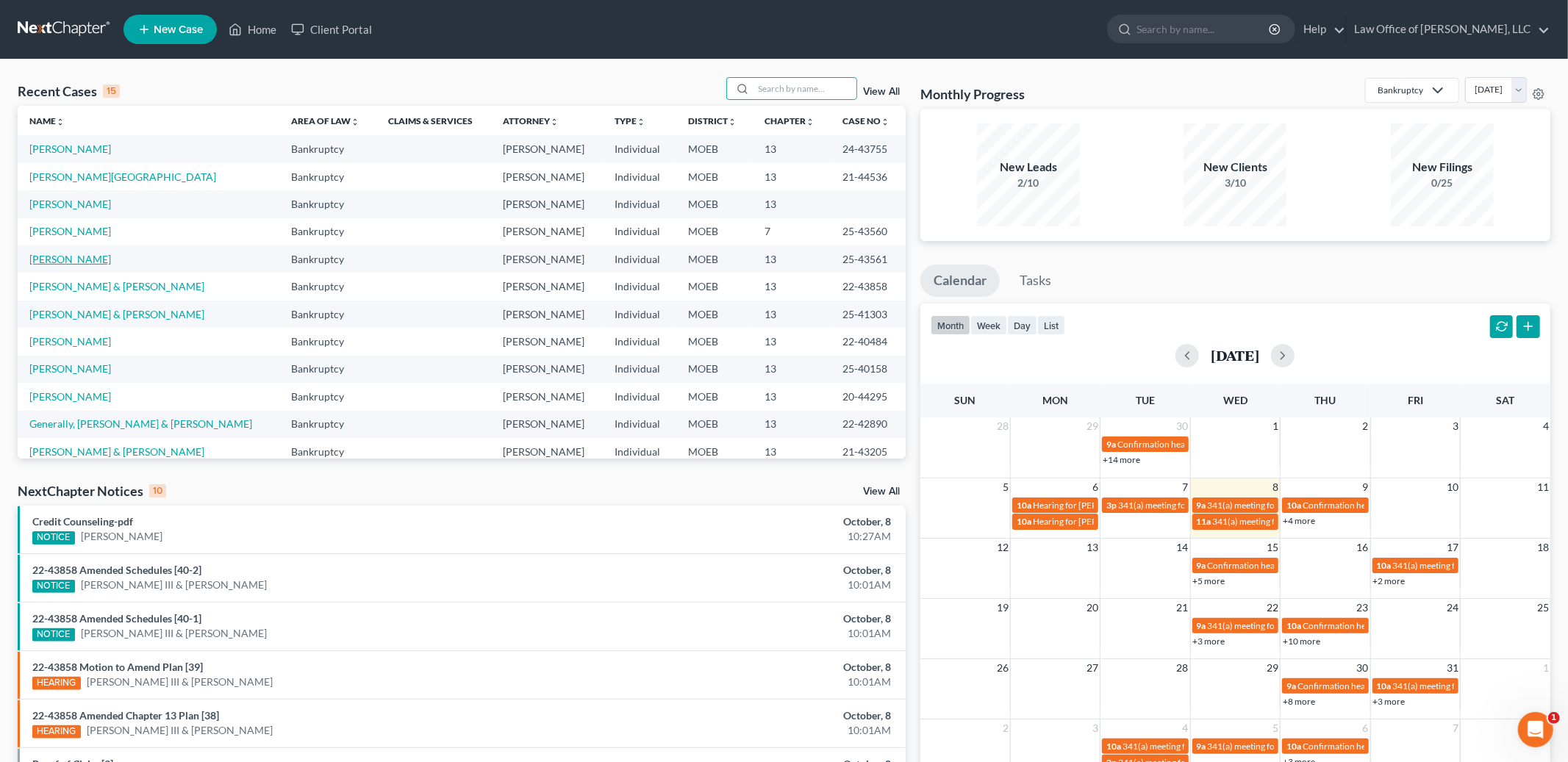
click at [64, 264] on link "[PERSON_NAME]" at bounding box center [70, 258] width 81 height 13
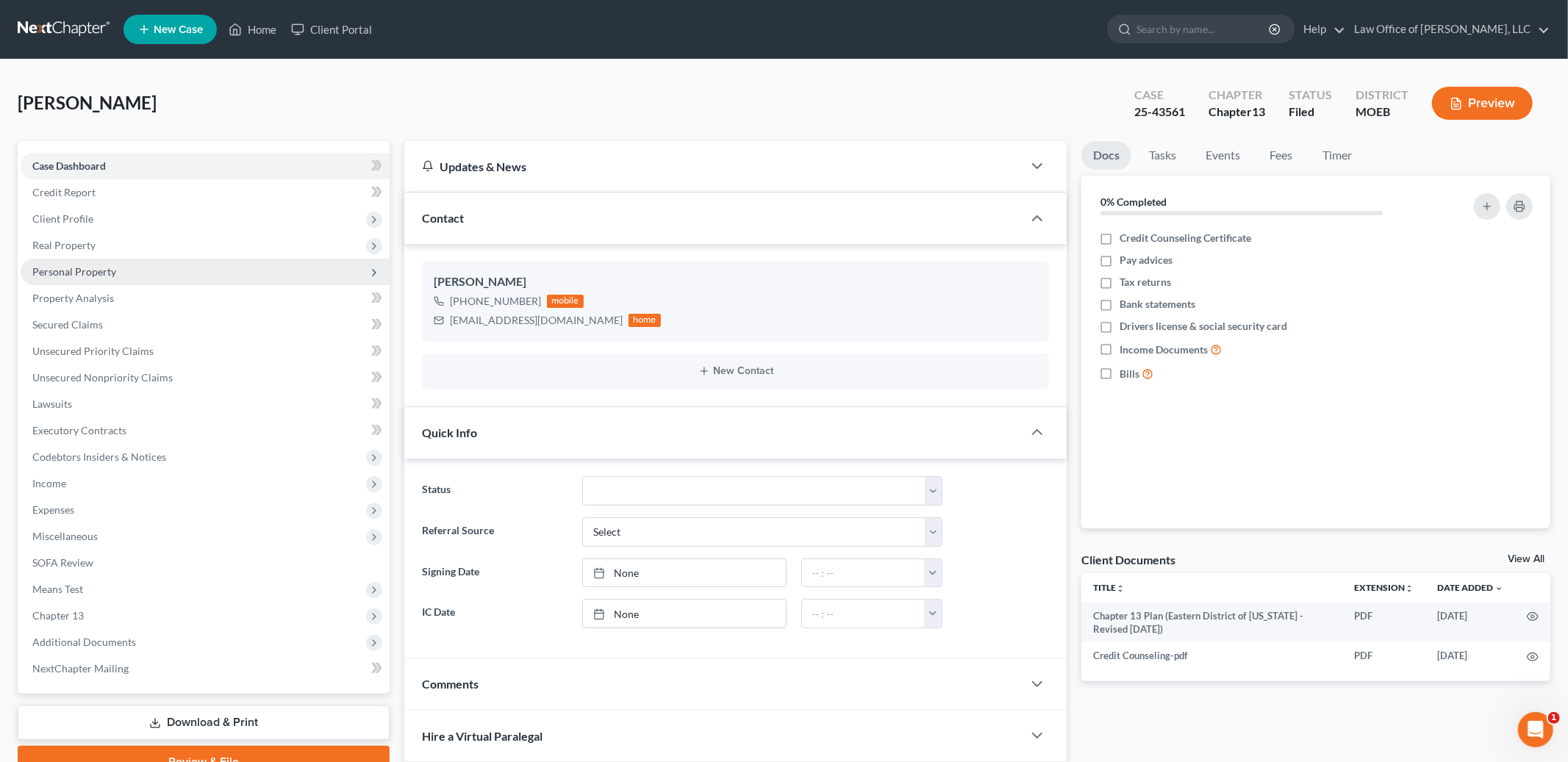
click at [91, 261] on span "Personal Property" at bounding box center [206, 271] width 369 height 26
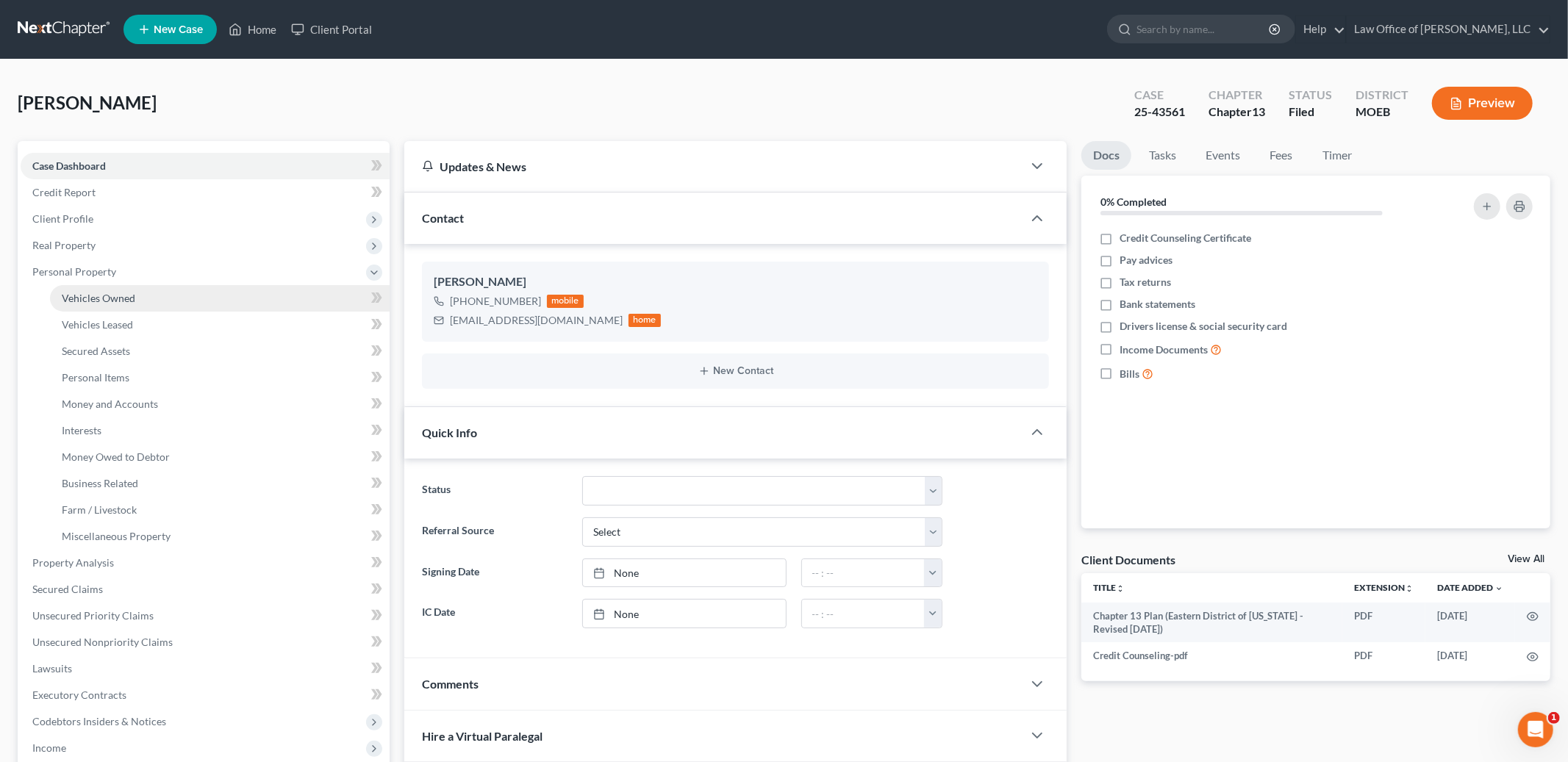
click at [108, 298] on span "Vehicles Owned" at bounding box center [99, 298] width 73 height 13
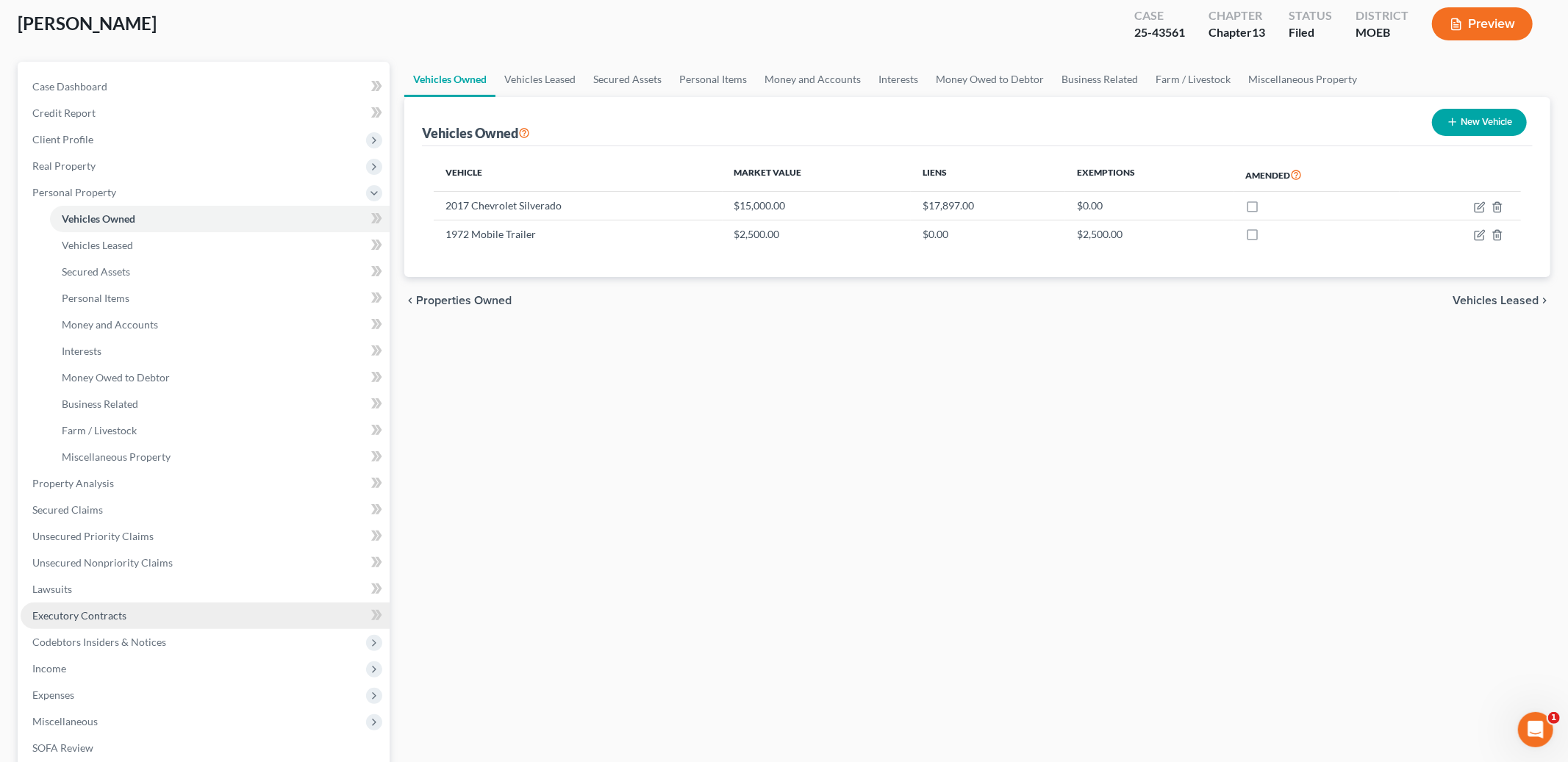
scroll to position [94, 0]
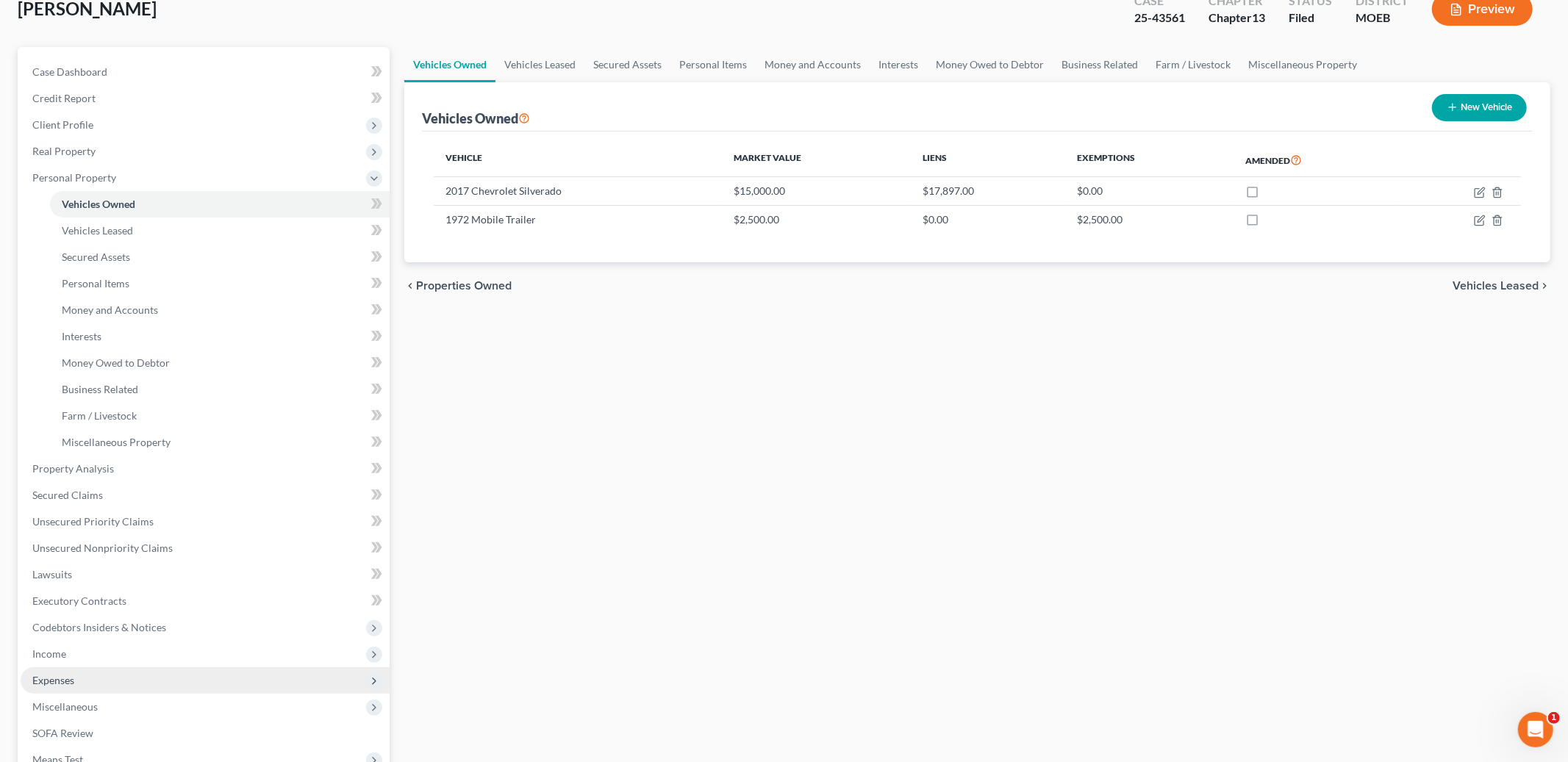
click at [73, 674] on span "Expenses" at bounding box center [53, 680] width 42 height 13
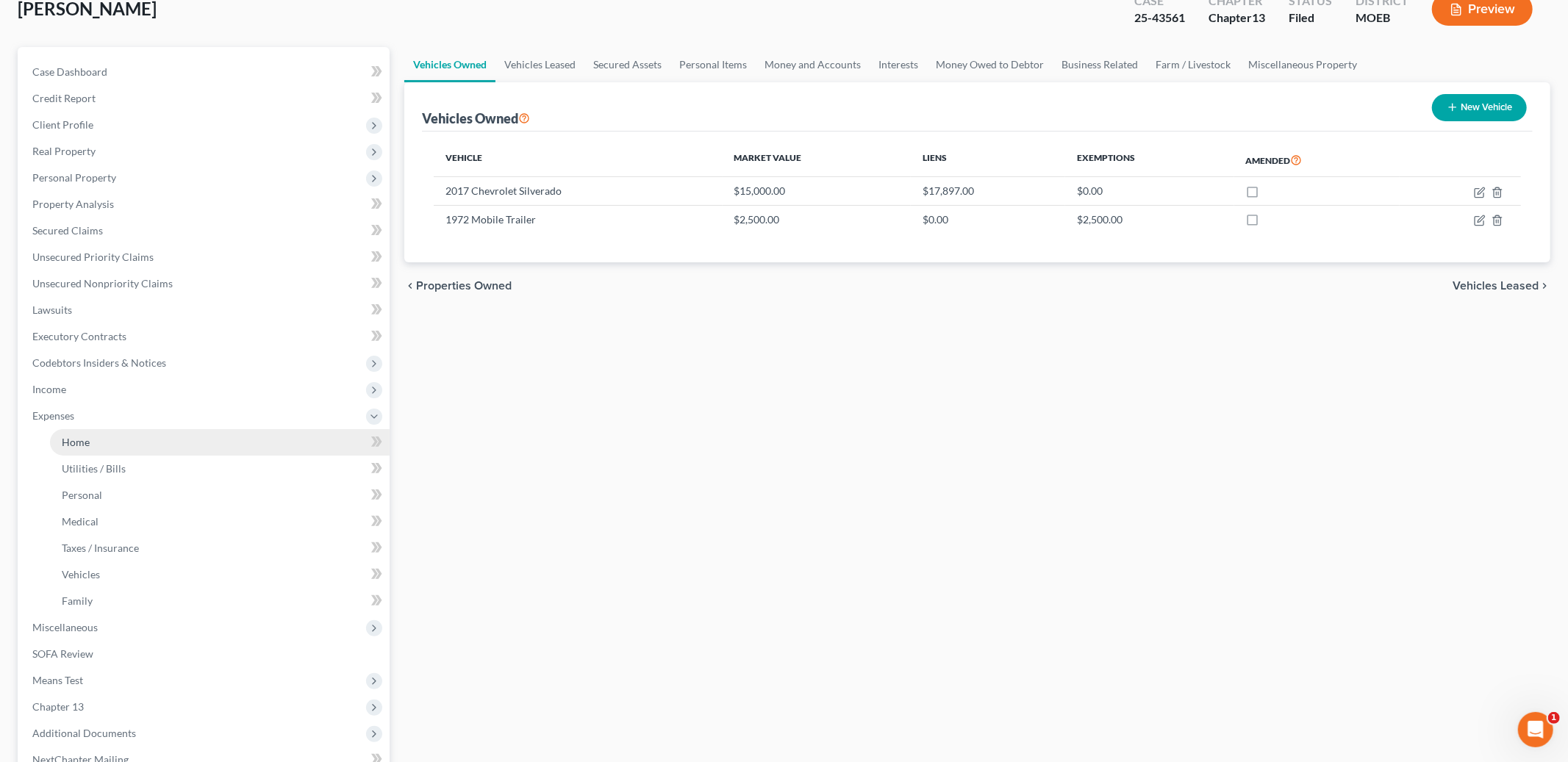
click at [86, 437] on span "Home" at bounding box center [75, 442] width 28 height 13
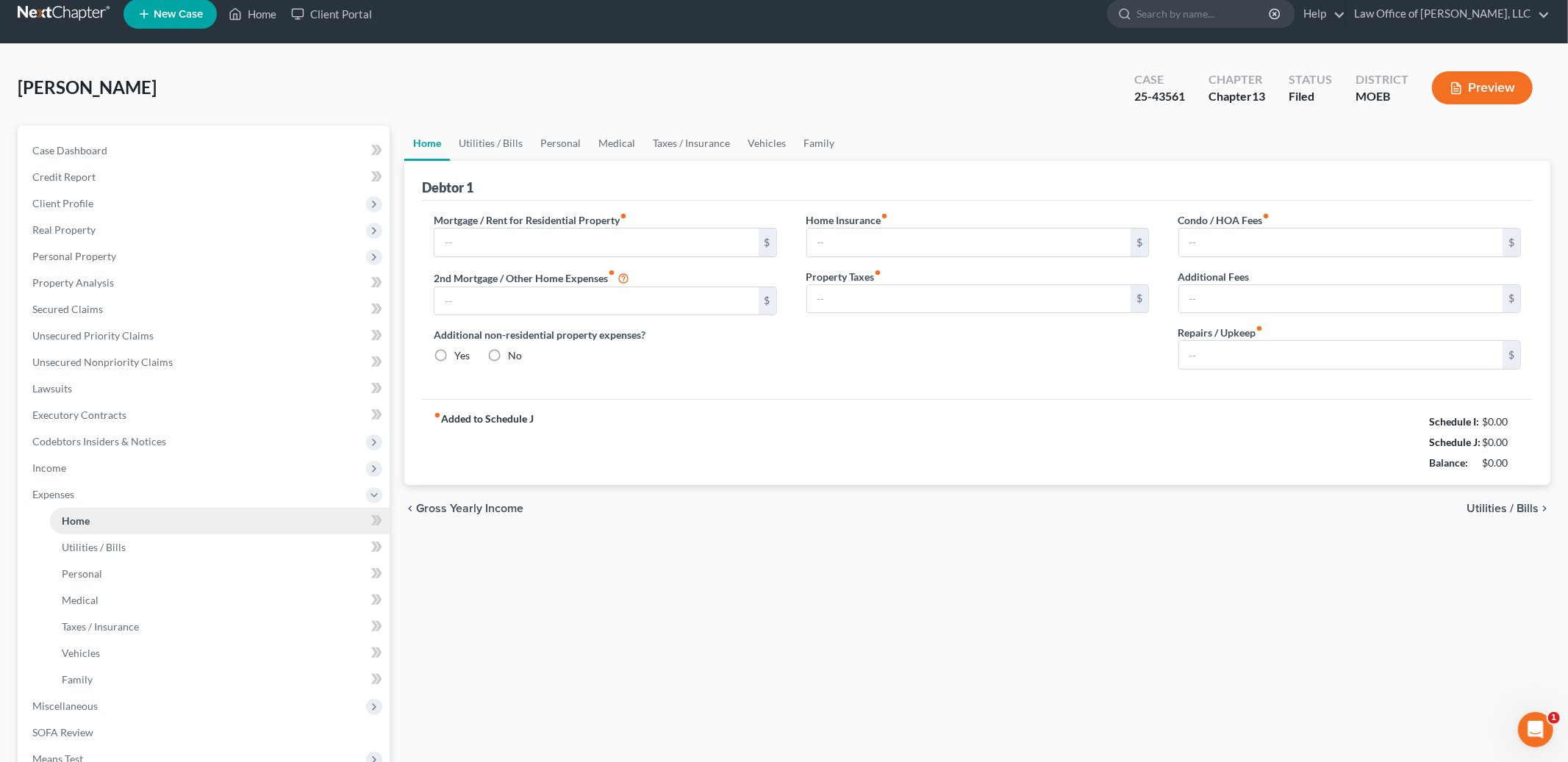
type input "625.00"
type input "0.00"
radio input "true"
type input "0.00"
type input "20.00"
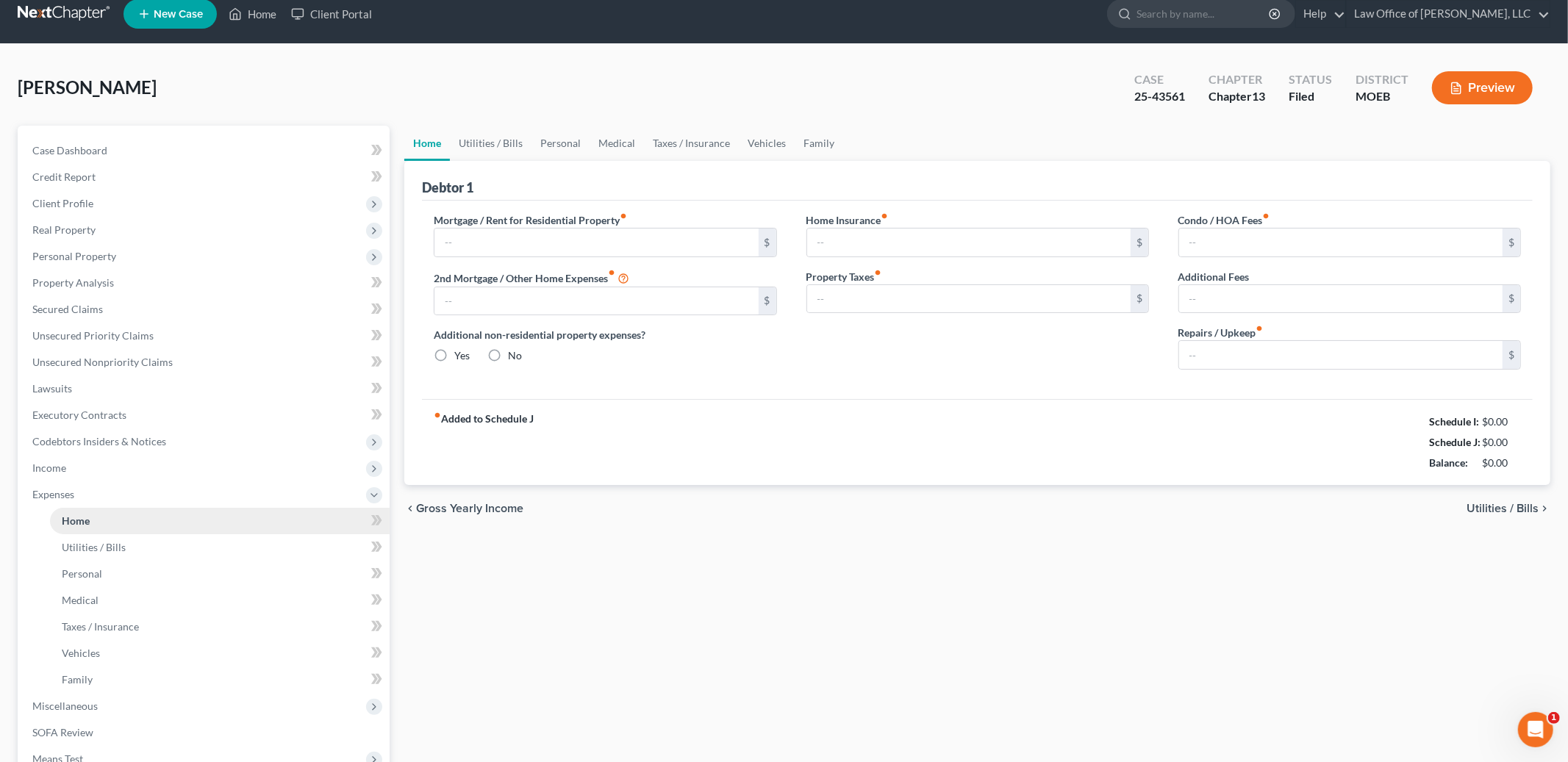
type input "0.00"
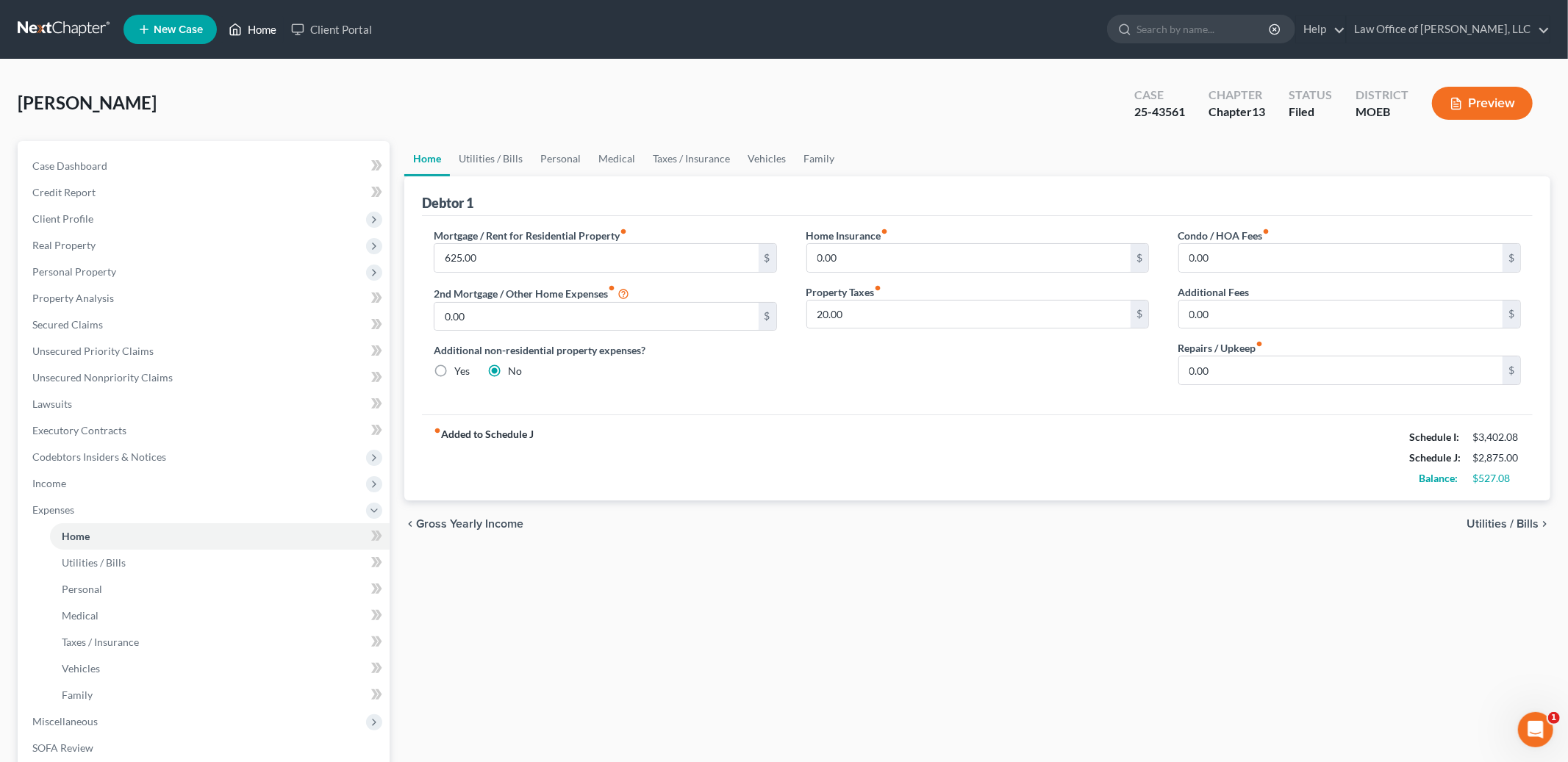
click at [253, 28] on link "Home" at bounding box center [253, 29] width 63 height 26
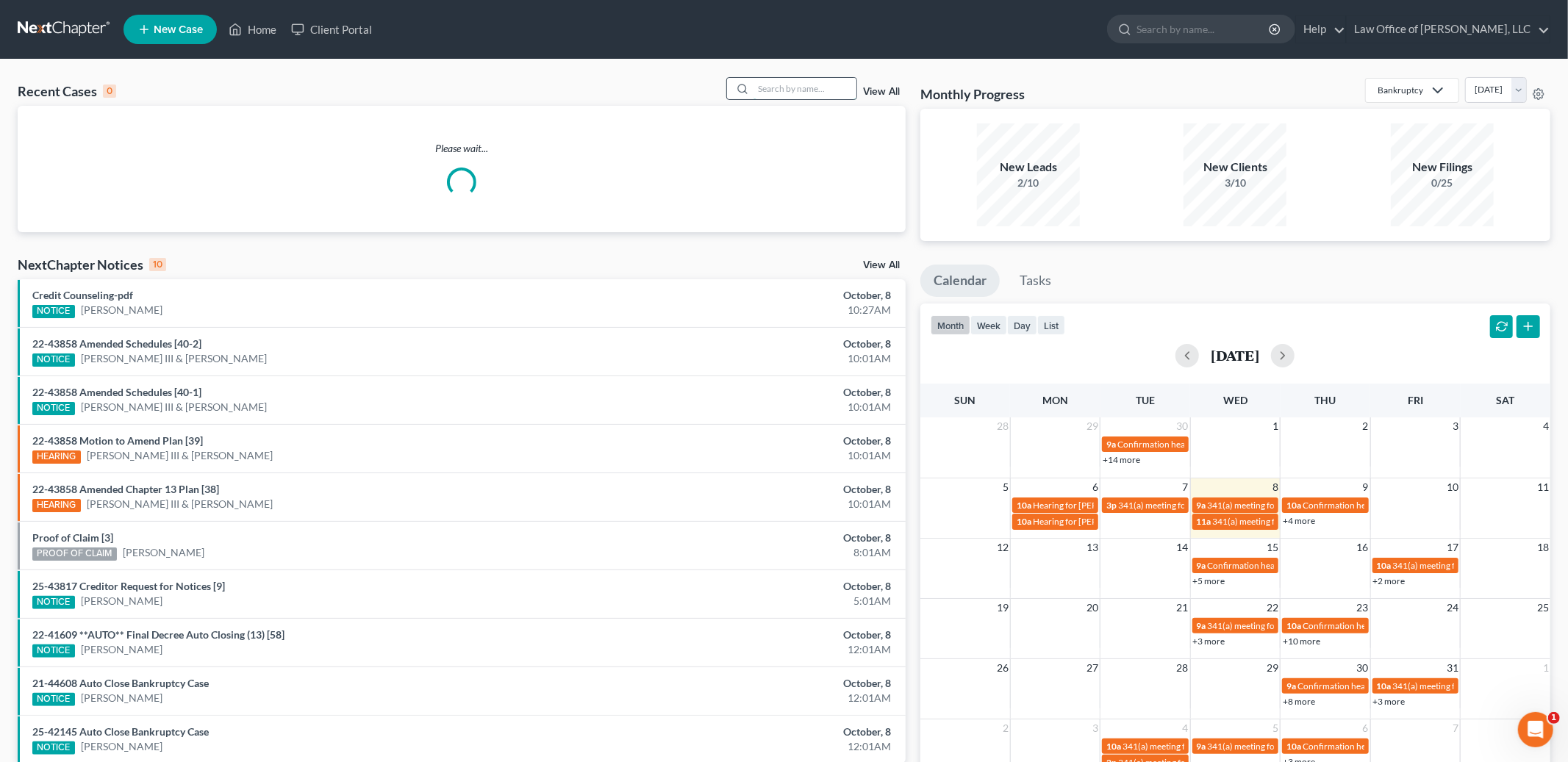
click at [769, 93] on input "search" at bounding box center [805, 88] width 103 height 22
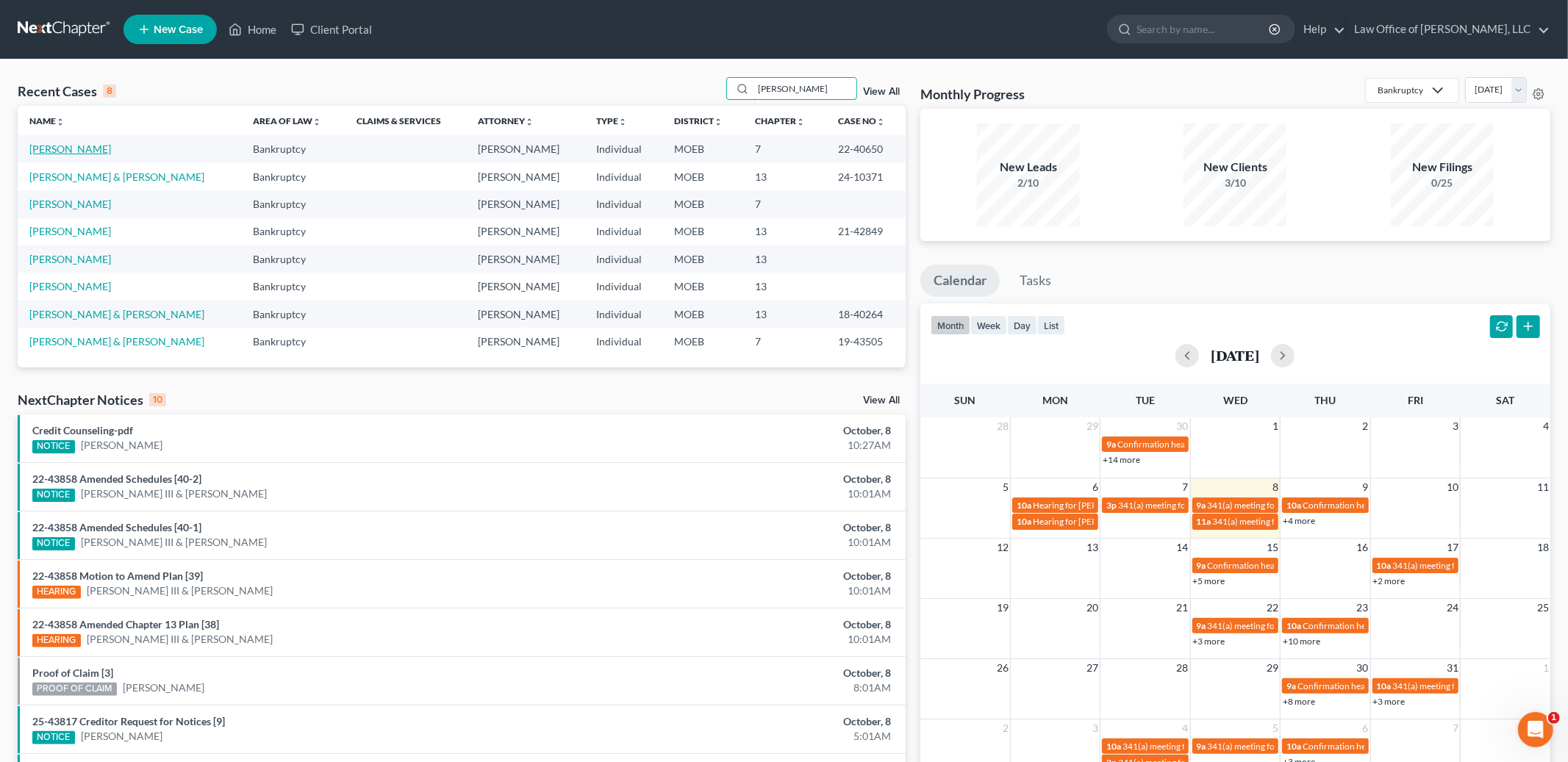
type input "[PERSON_NAME]"
click at [95, 145] on link "[PERSON_NAME]" at bounding box center [70, 149] width 81 height 13
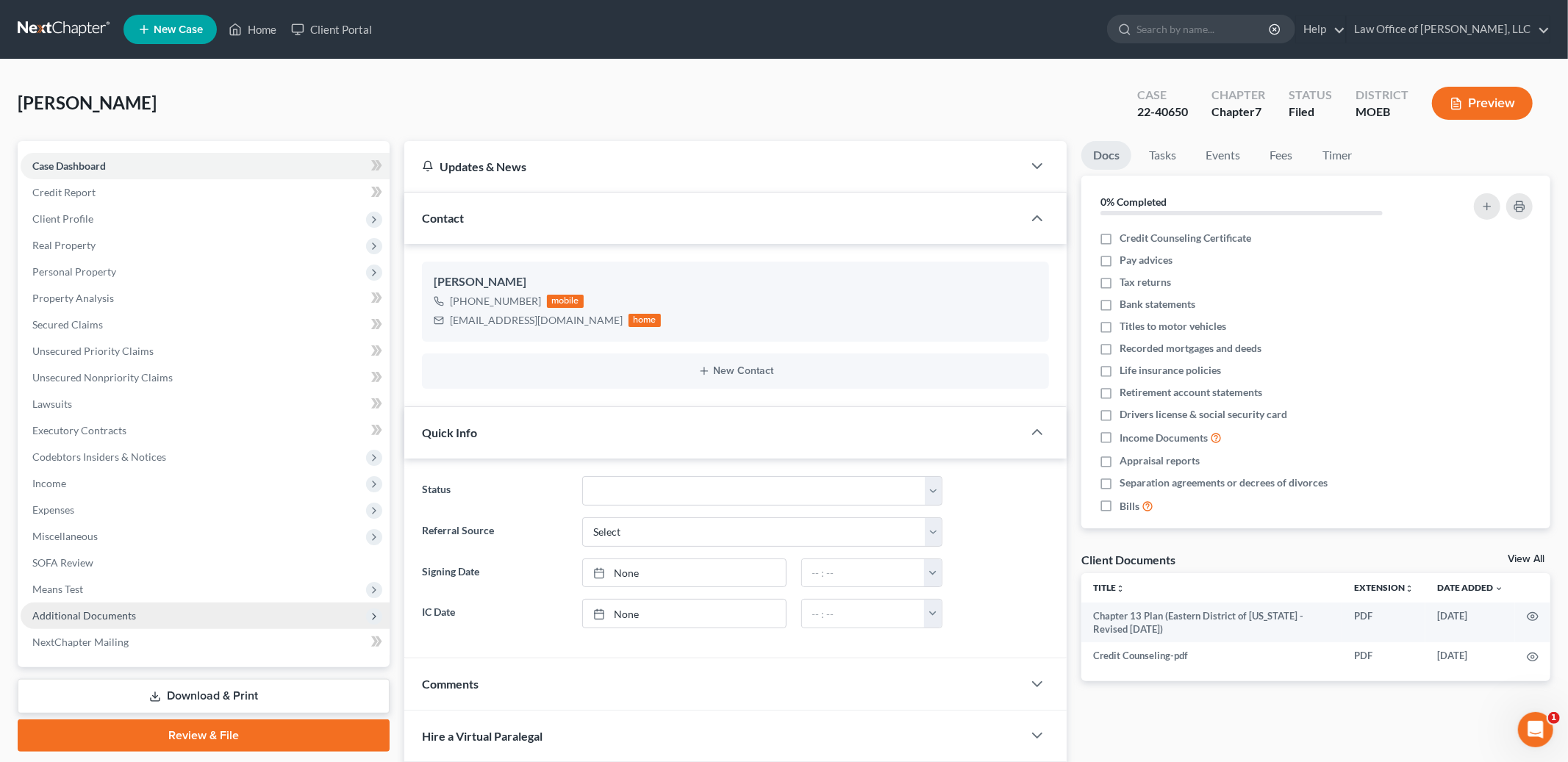
click at [102, 613] on span "Additional Documents" at bounding box center [84, 616] width 104 height 13
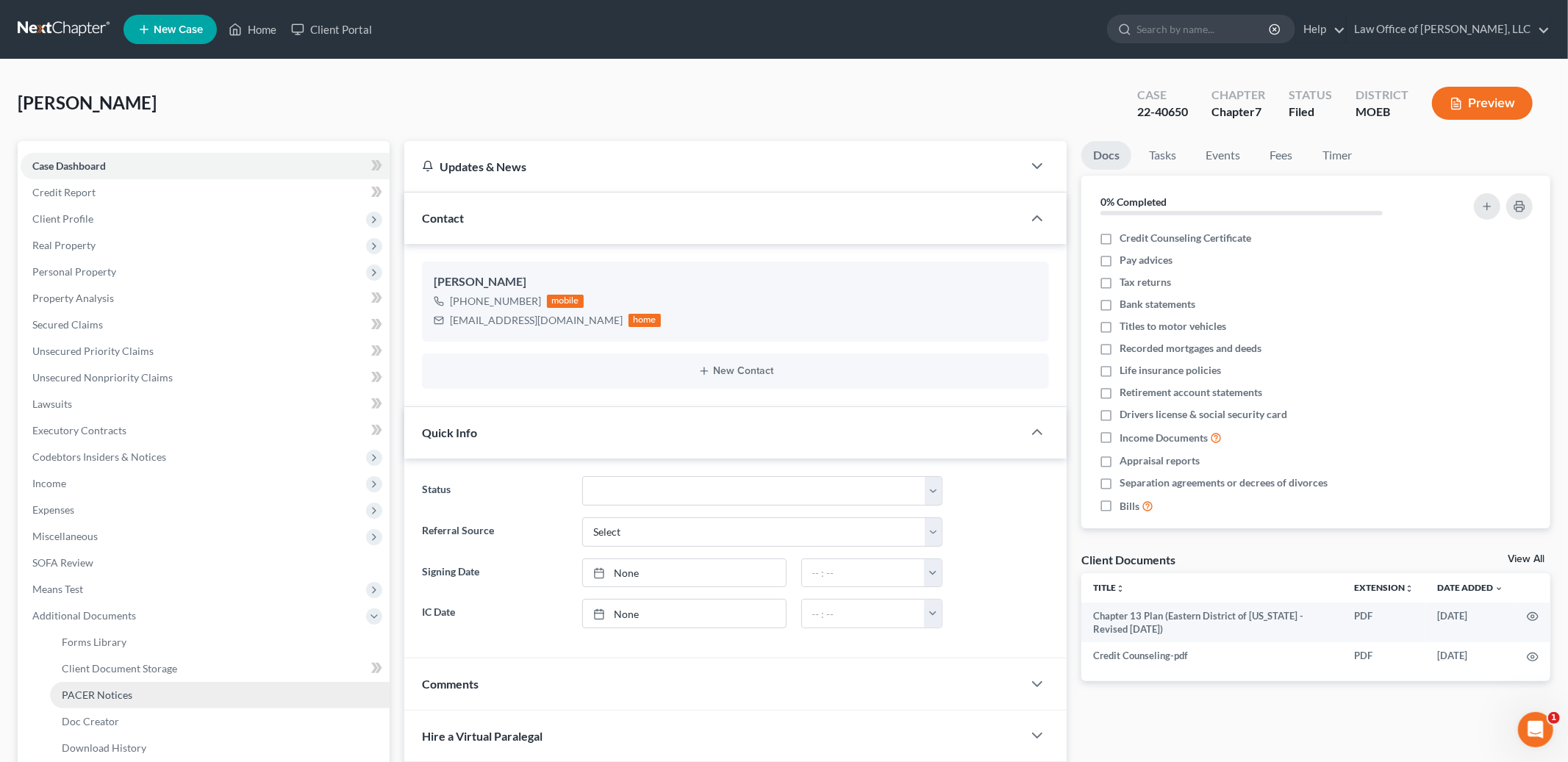
click at [111, 701] on link "PACER Notices" at bounding box center [220, 695] width 340 height 26
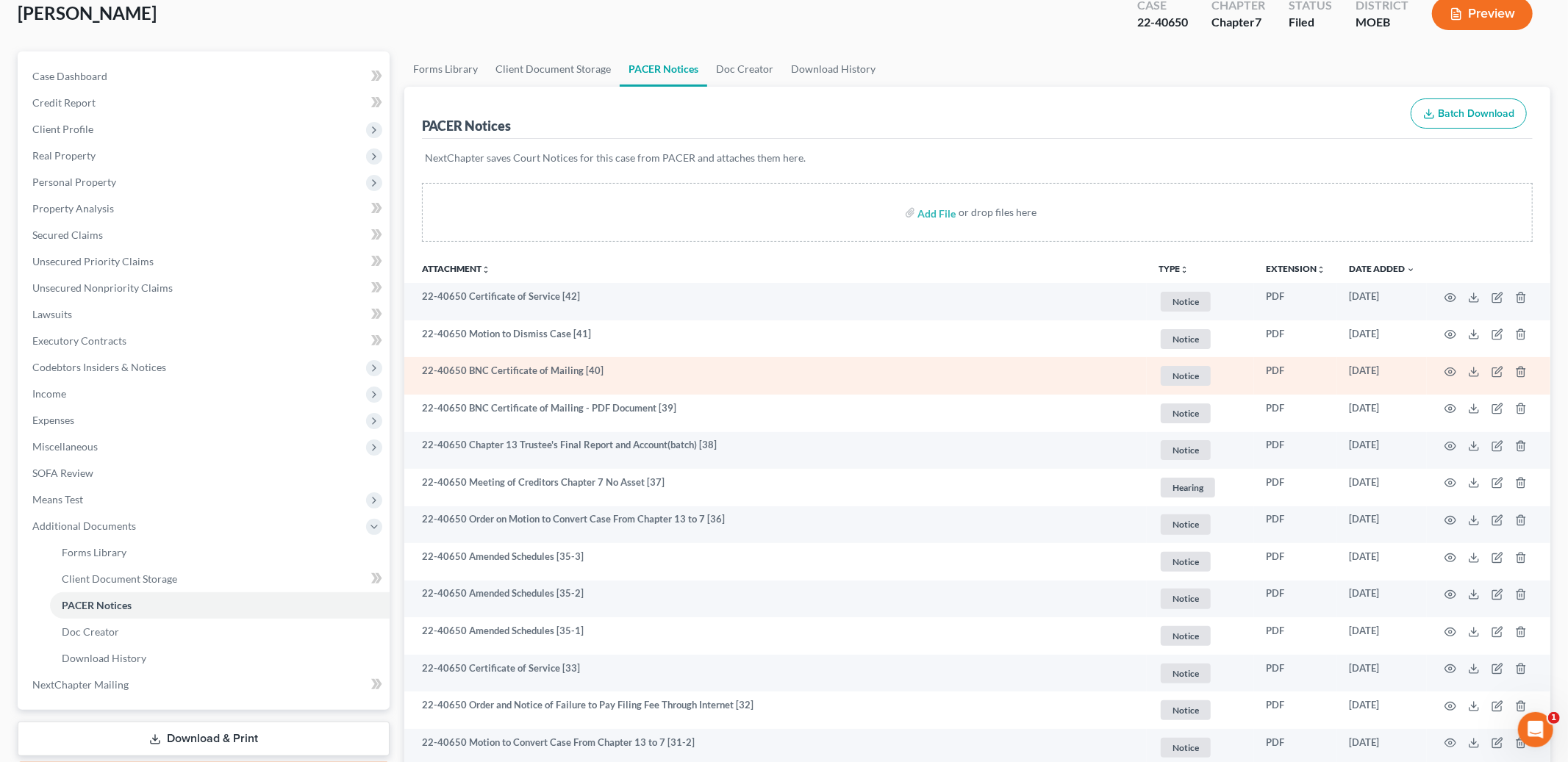
scroll to position [91, 0]
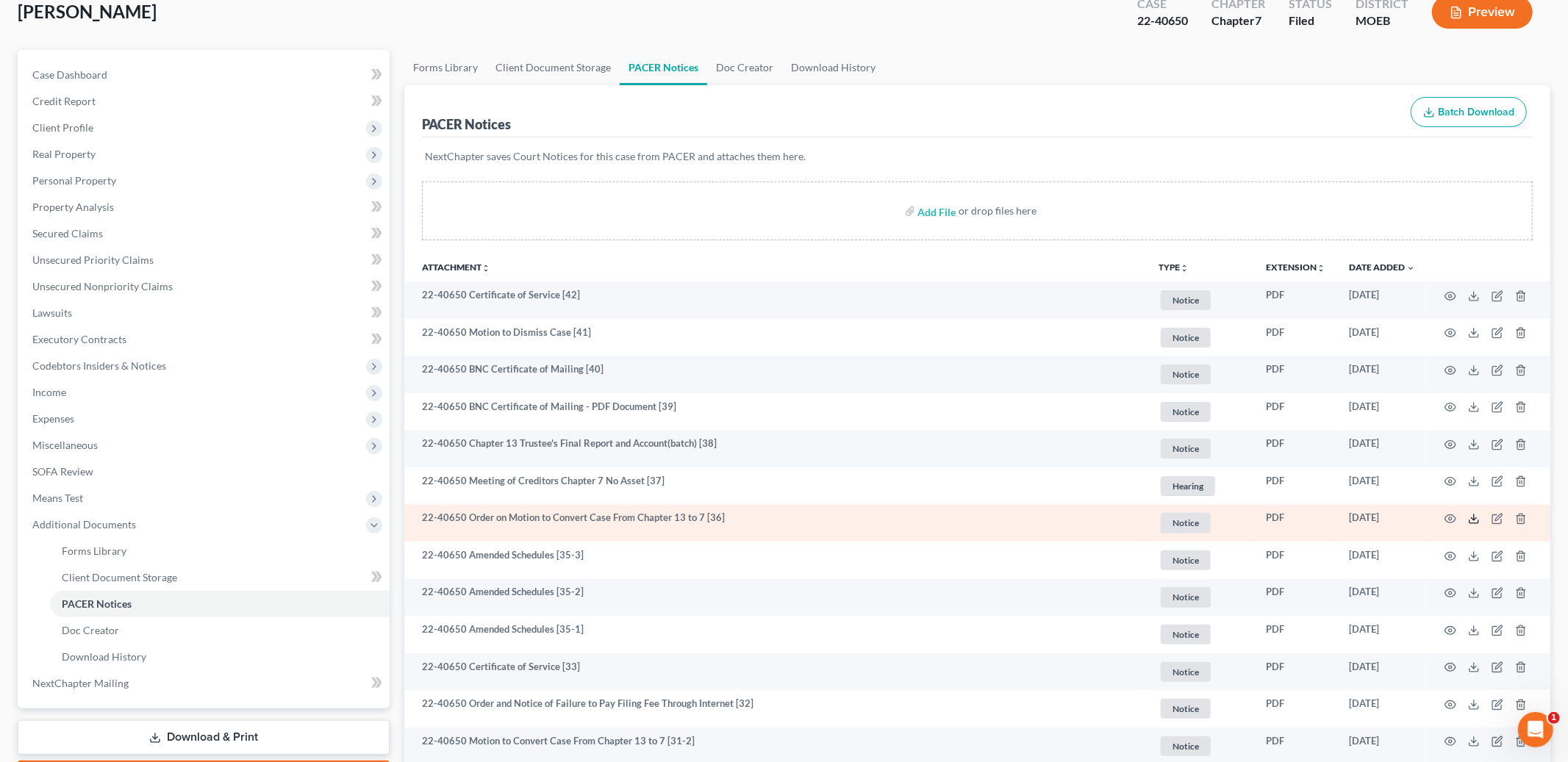
click at [1477, 521] on icon at bounding box center [1475, 519] width 12 height 12
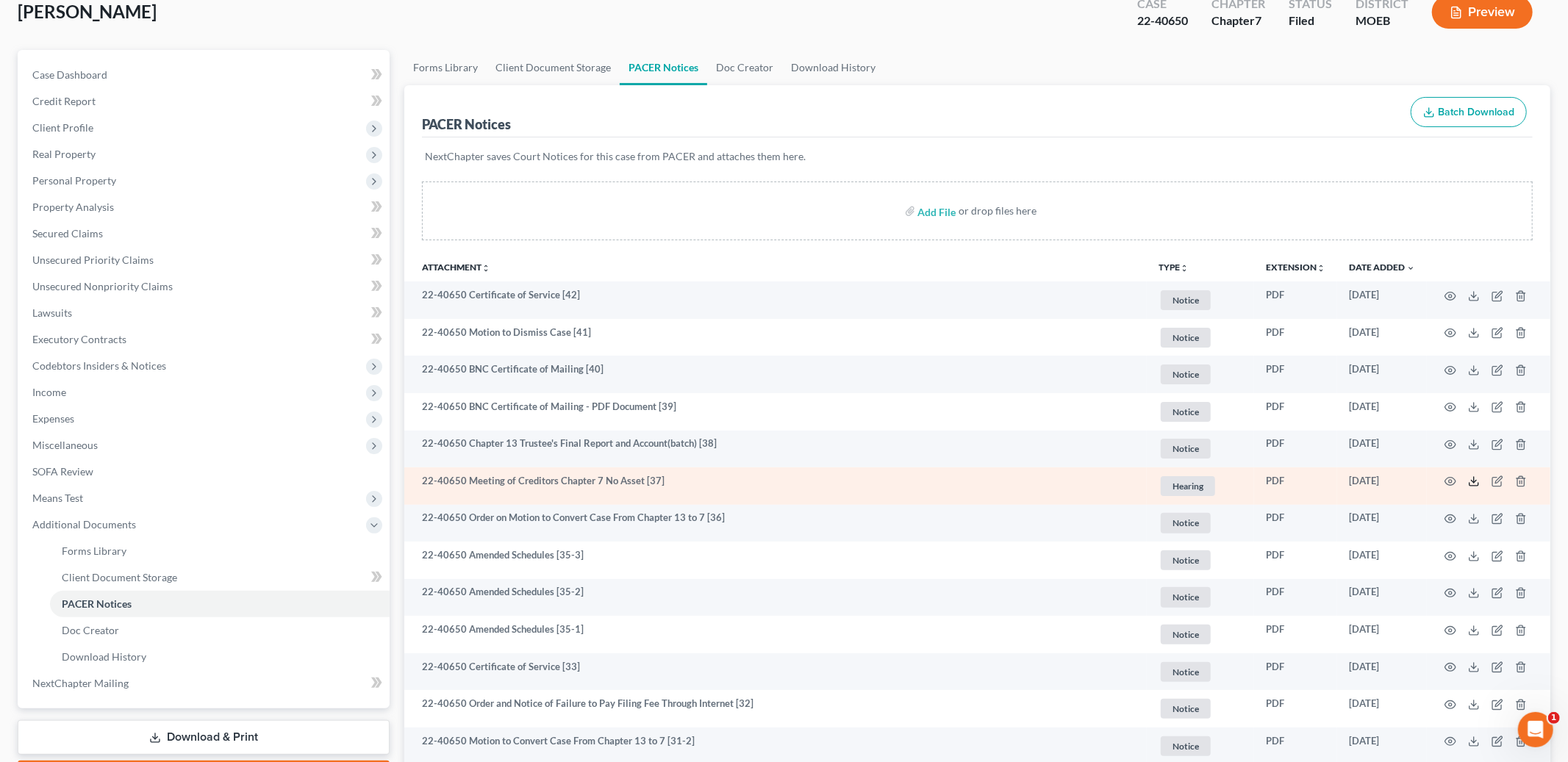
click at [1476, 479] on icon at bounding box center [1475, 482] width 12 height 12
